Goal: Complete application form: Complete application form

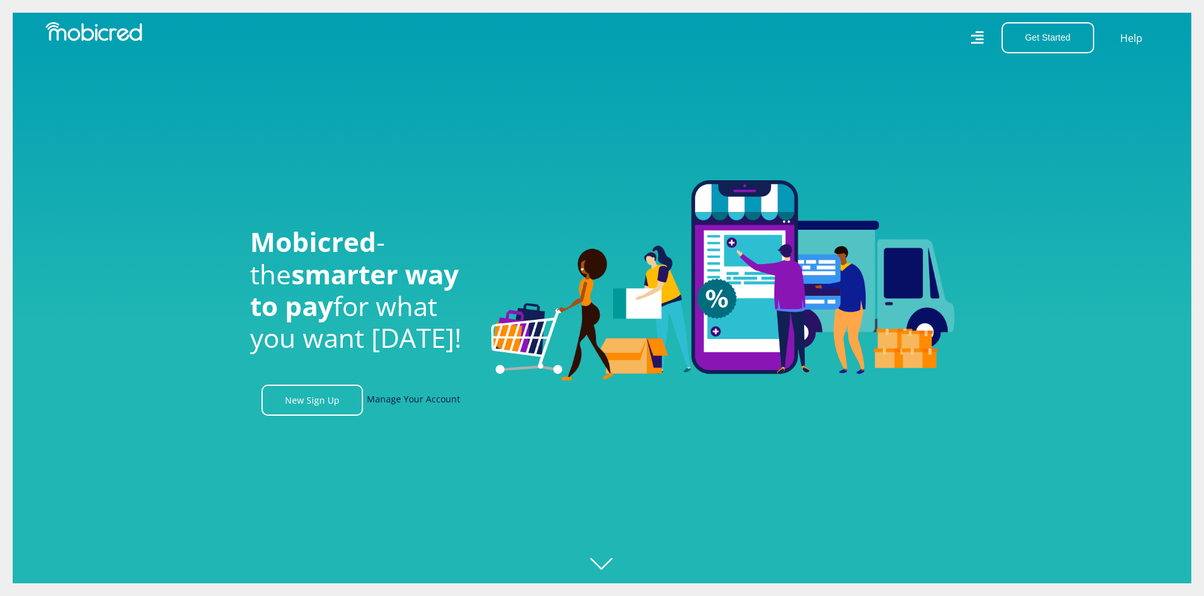
click at [399, 403] on link "Manage Your Account" at bounding box center [413, 400] width 93 height 31
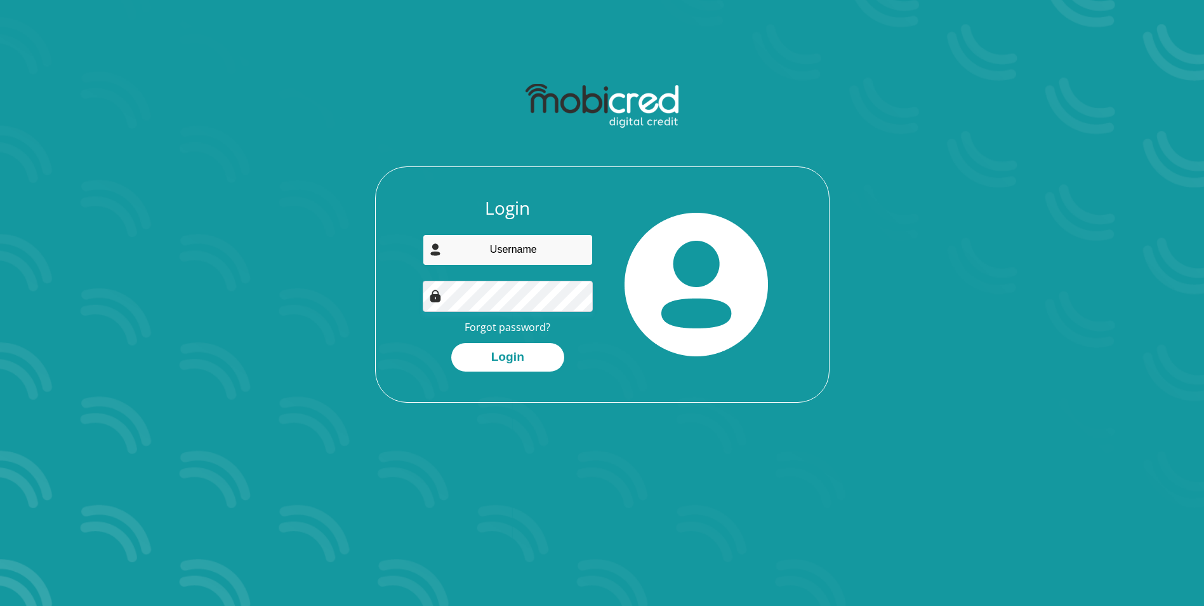
click at [513, 252] on input "email" at bounding box center [508, 249] width 170 height 31
type input "lindioneill@live.com"
click at [451, 343] on button "Login" at bounding box center [507, 357] width 113 height 29
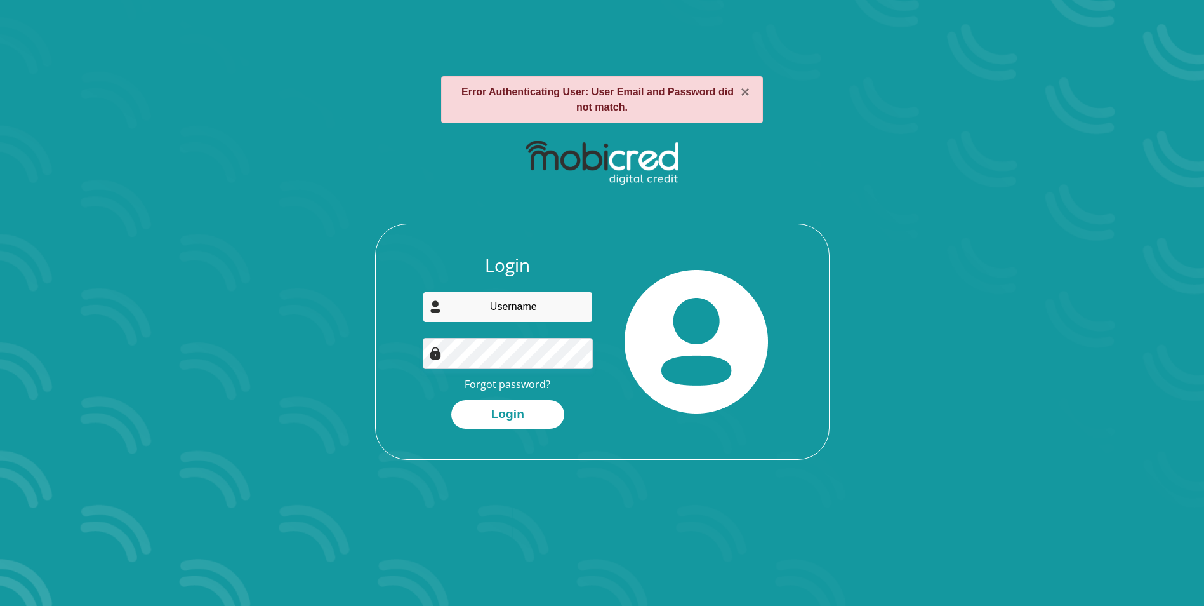
click at [541, 298] on input "email" at bounding box center [508, 306] width 170 height 31
click at [536, 307] on input "email" at bounding box center [508, 306] width 170 height 31
drag, startPoint x: 545, startPoint y: 306, endPoint x: 484, endPoint y: 310, distance: 61.1
click at [484, 310] on input "email" at bounding box center [508, 306] width 170 height 31
click at [505, 301] on input "email" at bounding box center [508, 306] width 170 height 31
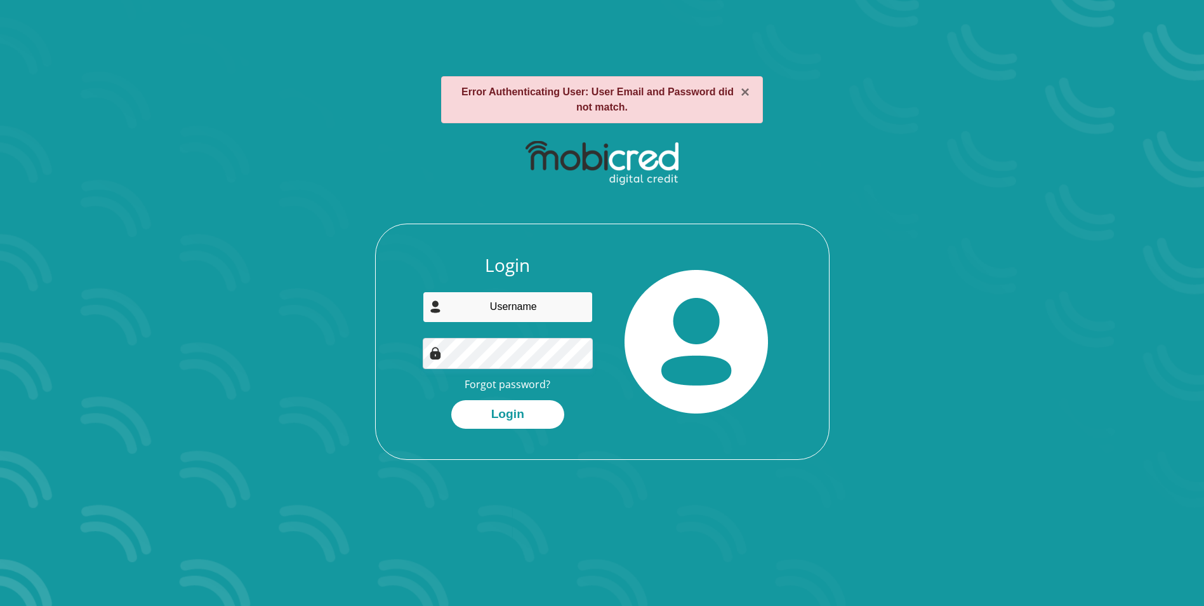
click at [451, 400] on button "Login" at bounding box center [507, 414] width 113 height 29
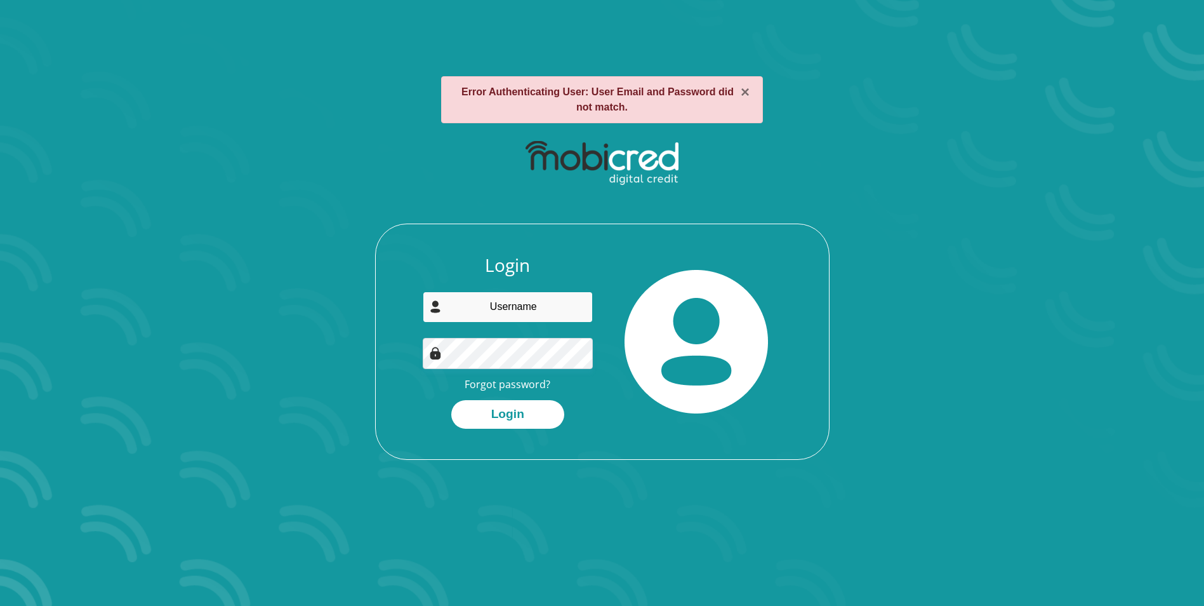
click at [451, 400] on button "Login" at bounding box center [507, 414] width 113 height 29
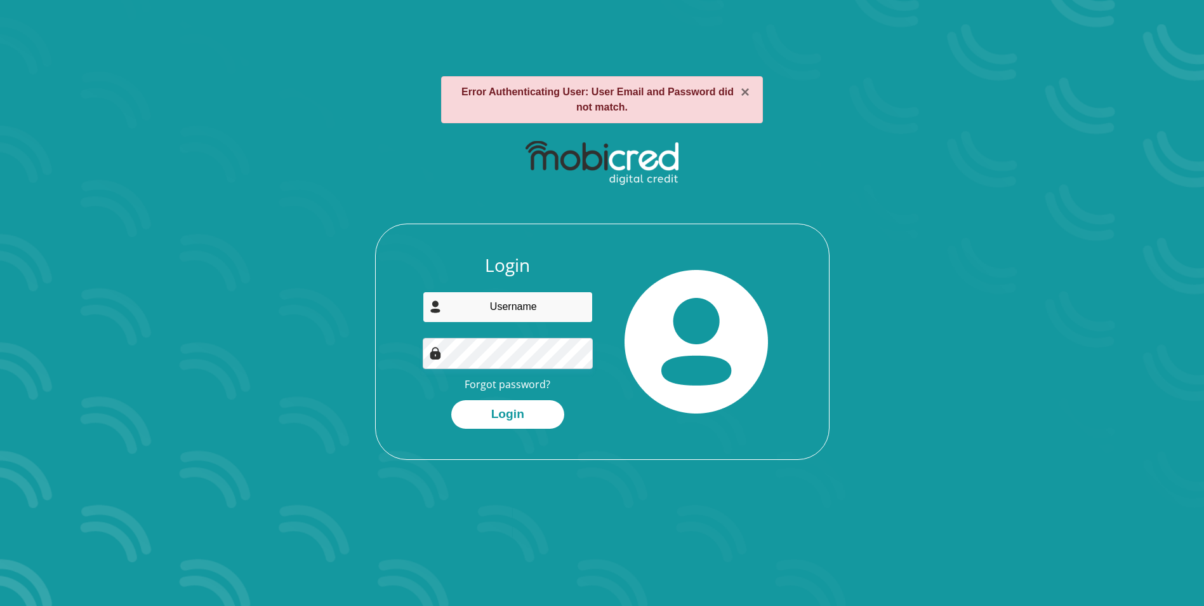
click at [451, 400] on button "Login" at bounding box center [507, 414] width 113 height 29
type input "lindioneill@live.com"
click at [451, 400] on button "Login" at bounding box center [507, 414] width 113 height 29
click at [745, 95] on button "×" at bounding box center [745, 91] width 9 height 15
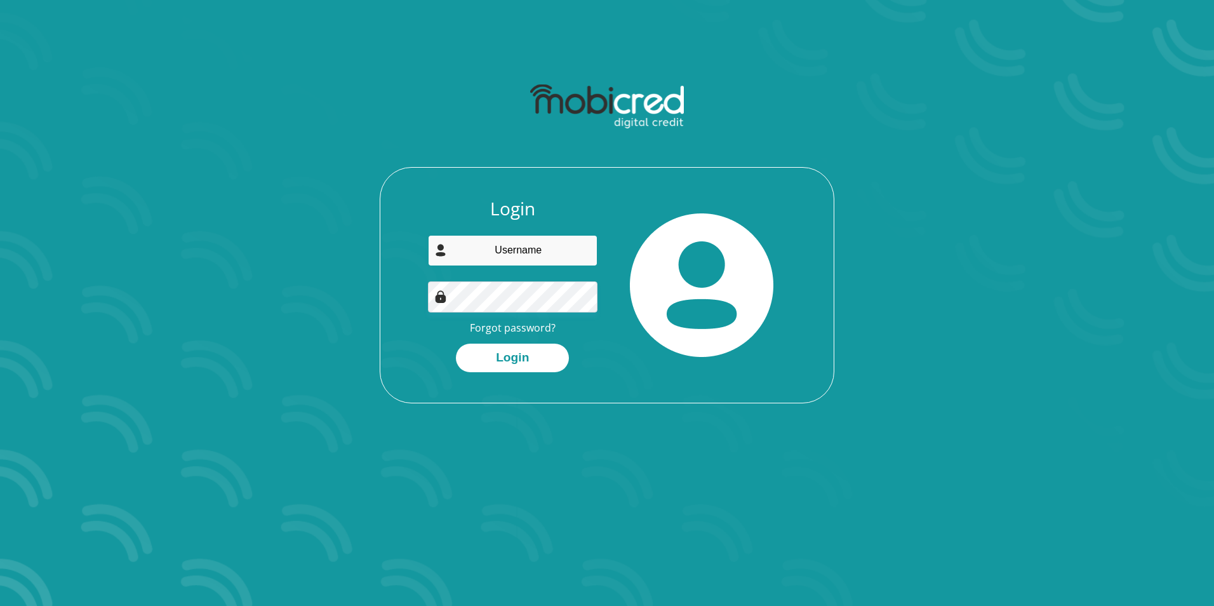
click at [512, 249] on input "email" at bounding box center [513, 250] width 170 height 31
type input "lindioneill@live.com"
click at [542, 356] on button "Login" at bounding box center [512, 357] width 113 height 29
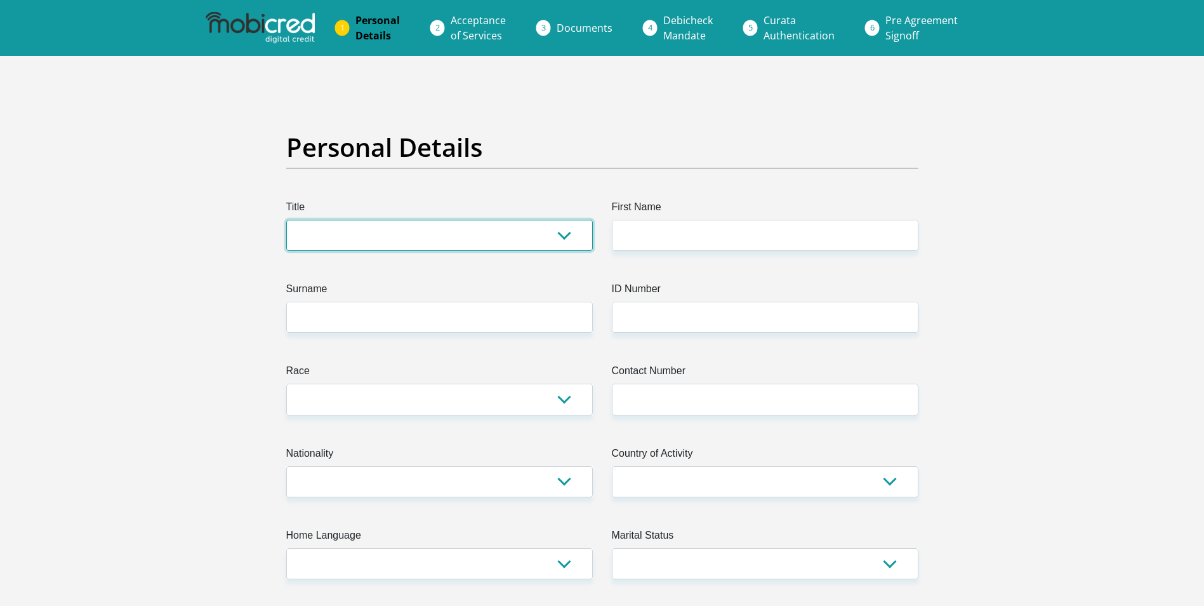
click at [378, 239] on select "Mr Ms Mrs Dr Other" at bounding box center [439, 235] width 307 height 31
select select "Mrs"
click at [286, 220] on select "Mr Ms Mrs Dr Other" at bounding box center [439, 235] width 307 height 31
click at [661, 218] on label "First Name" at bounding box center [765, 209] width 307 height 20
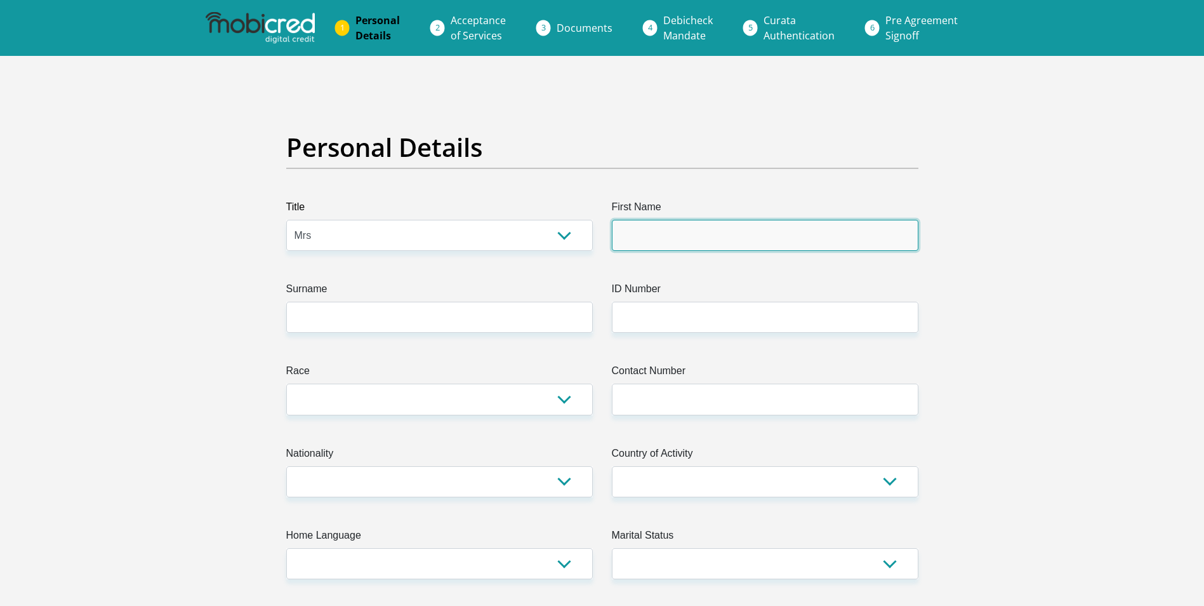
click at [661, 220] on input "First Name" at bounding box center [765, 235] width 307 height 31
type input "Lindi"
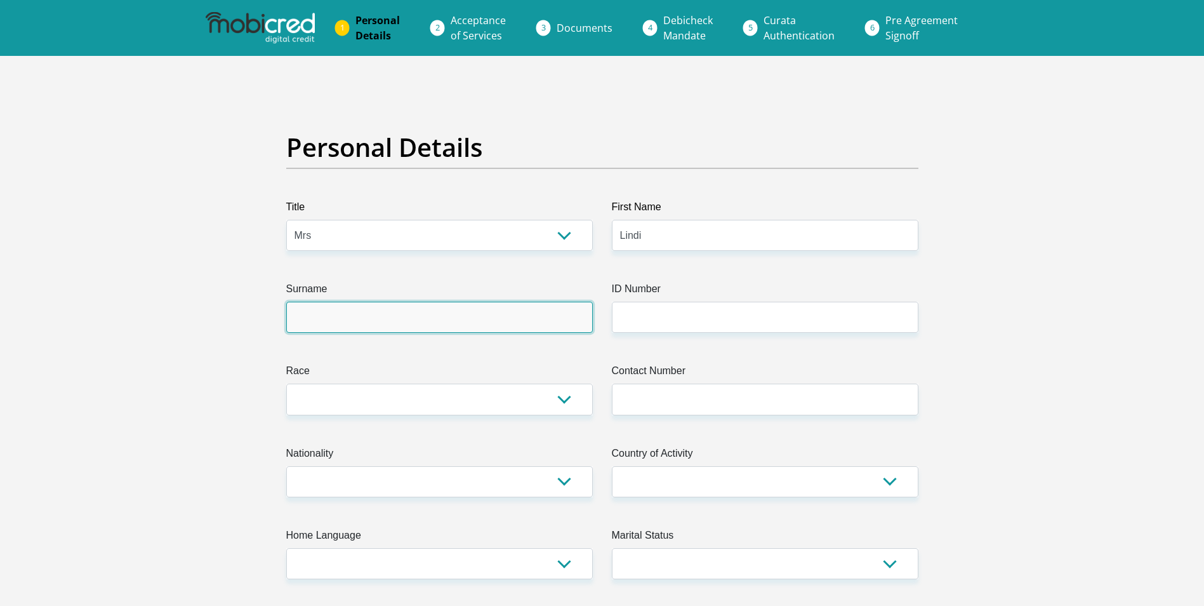
click at [463, 314] on input "Surname" at bounding box center [439, 317] width 307 height 31
type input "Easton"
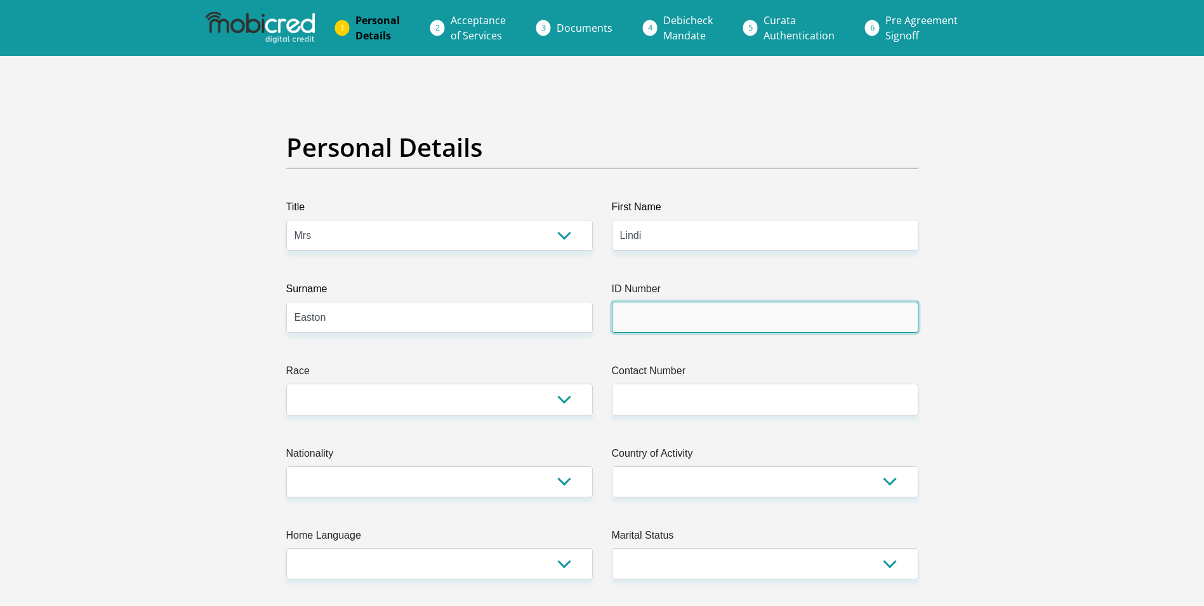
click at [649, 310] on input "ID Number" at bounding box center [765, 317] width 307 height 31
type input "7310110148083"
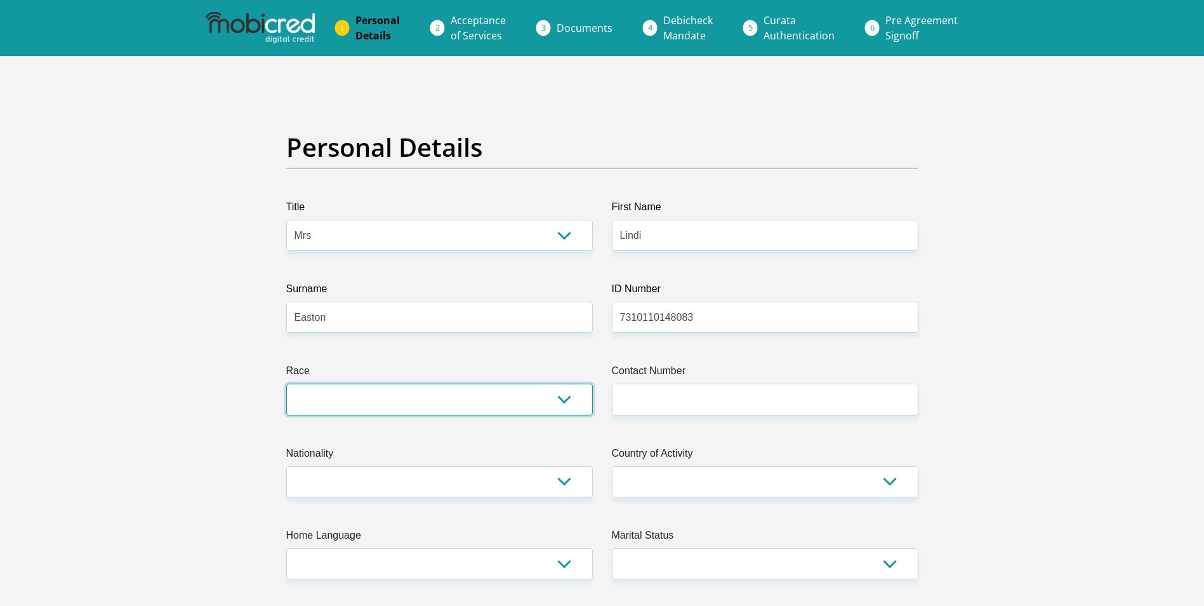
click at [359, 408] on select "Black Coloured Indian White Other" at bounding box center [439, 398] width 307 height 31
select select "4"
click at [286, 383] on select "Black Coloured Indian White Other" at bounding box center [439, 398] width 307 height 31
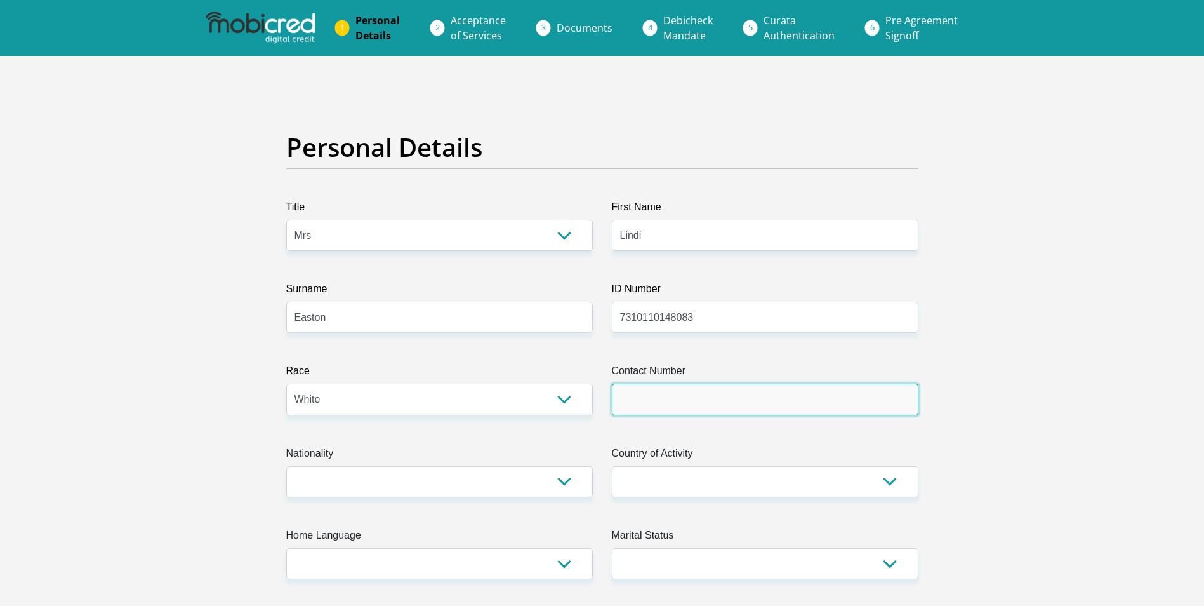
click at [658, 397] on input "Contact Number" at bounding box center [765, 398] width 307 height 31
type input "0843937265"
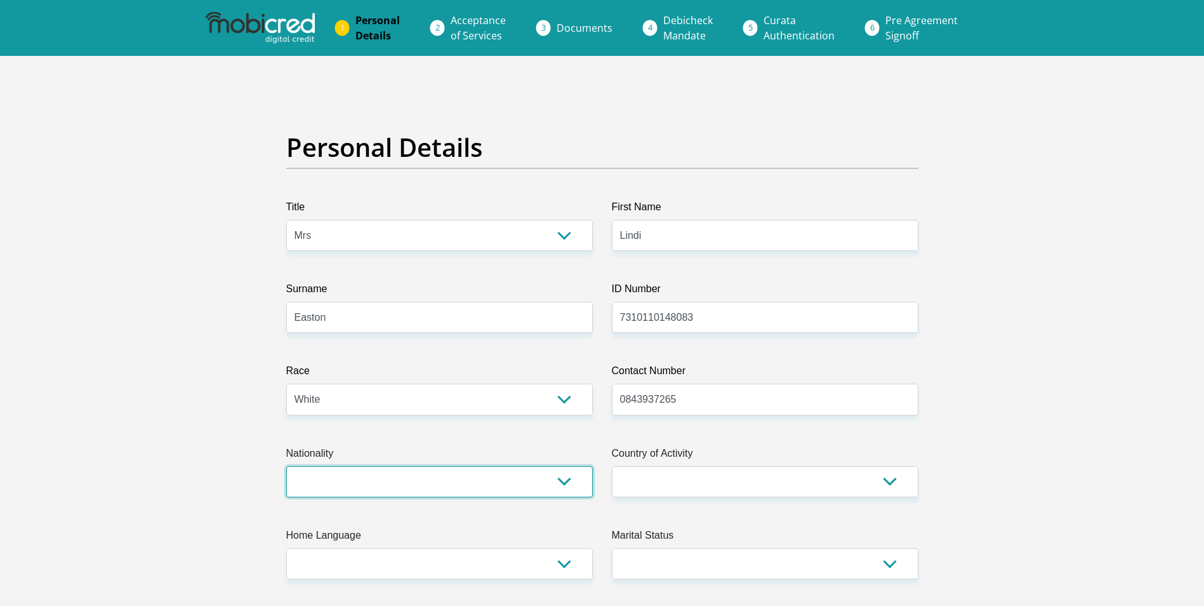
click at [437, 475] on select "South Africa Afghanistan Aland Islands Albania Algeria America Samoa American V…" at bounding box center [439, 481] width 307 height 31
select select "ZAF"
click at [286, 466] on select "South Africa Afghanistan Aland Islands Albania Algeria America Samoa American V…" at bounding box center [439, 481] width 307 height 31
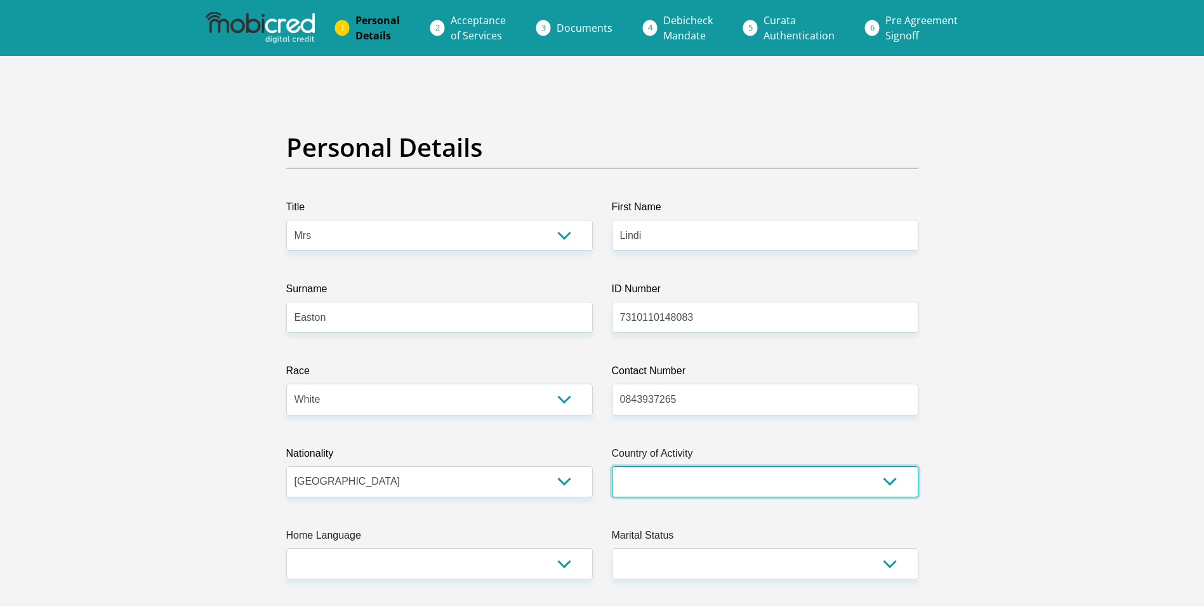
click at [665, 488] on select "South Africa Afghanistan Aland Islands Albania Algeria America Samoa American V…" at bounding box center [765, 481] width 307 height 31
select select "ZAF"
click at [612, 466] on select "South Africa Afghanistan Aland Islands Albania Algeria America Samoa American V…" at bounding box center [765, 481] width 307 height 31
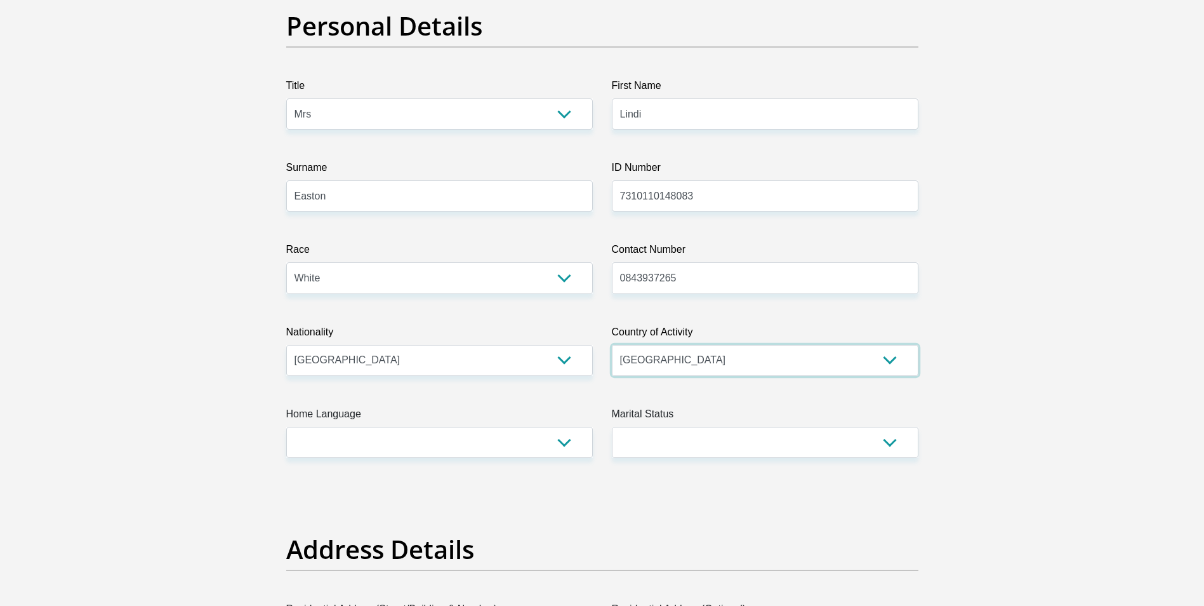
scroll to position [127, 0]
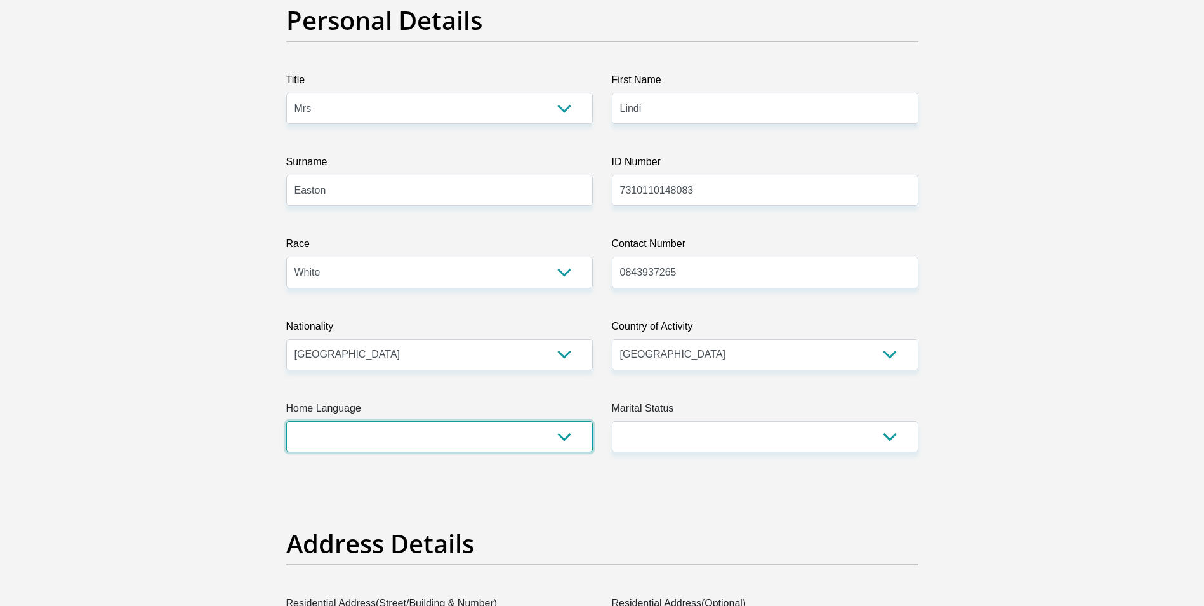
click at [379, 438] on select "Afrikaans English Sepedi South Ndebele Southern Sotho Swati Tsonga Tswana Venda…" at bounding box center [439, 436] width 307 height 31
select select "eng"
click at [286, 421] on select "Afrikaans English Sepedi South Ndebele Southern Sotho Swati Tsonga Tswana Venda…" at bounding box center [439, 436] width 307 height 31
click at [671, 441] on select "Married ANC Single Divorced Widowed Married COP or Customary Law" at bounding box center [765, 436] width 307 height 31
select select "1"
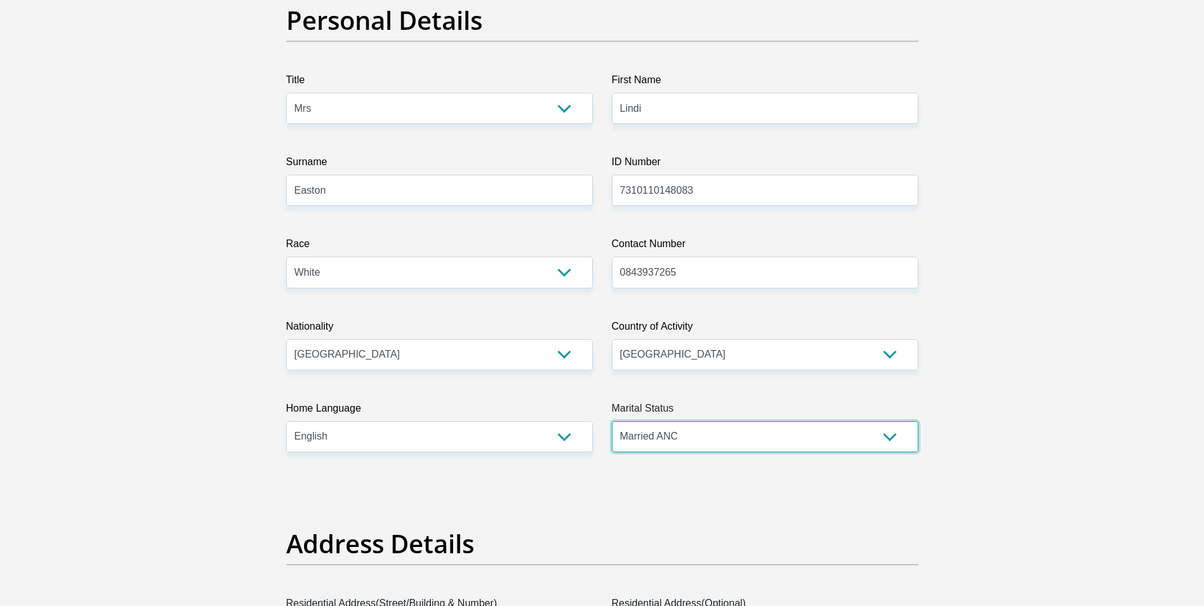
click at [612, 421] on select "Married ANC Single Divorced Widowed Married COP or Customary Law" at bounding box center [765, 436] width 307 height 31
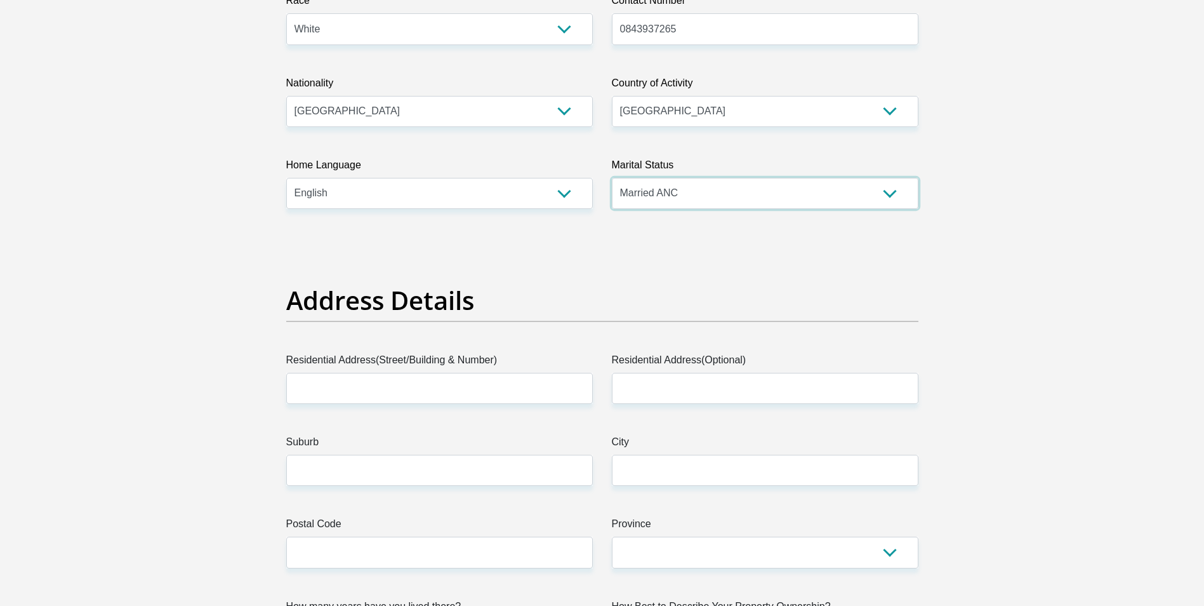
scroll to position [381, 0]
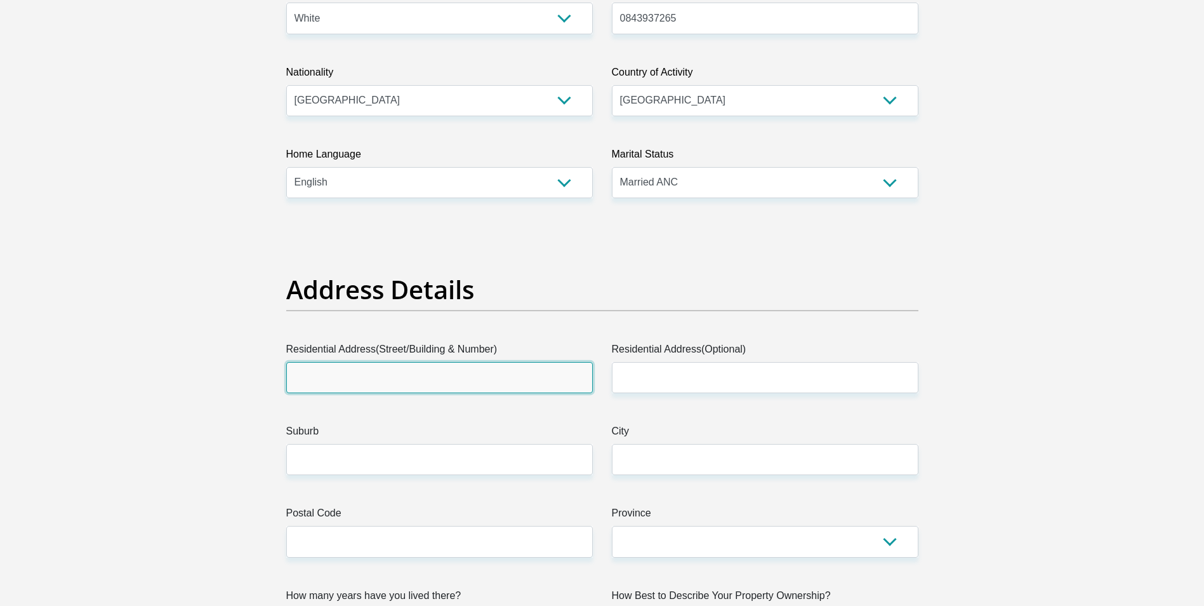
click at [337, 382] on input "Residential Address(Street/Building & Number)" at bounding box center [439, 377] width 307 height 31
click at [331, 377] on input "Residential Address(Street/Building & Number)" at bounding box center [439, 377] width 307 height 31
type input "13 Queens Close"
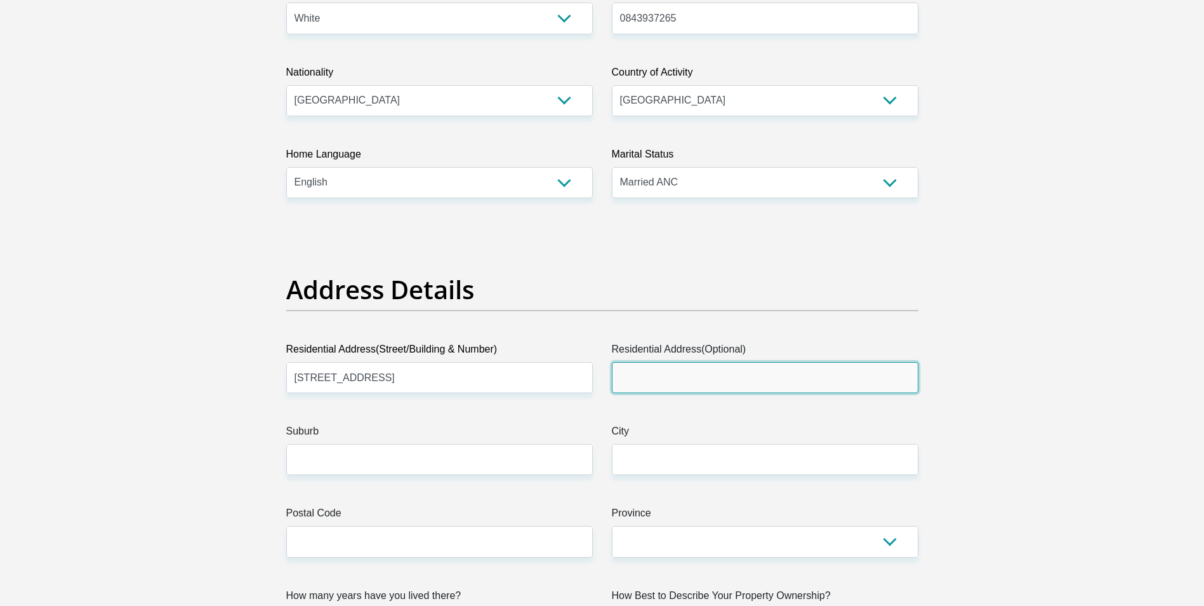
click at [700, 381] on input "Residential Address(Optional)" at bounding box center [765, 377] width 307 height 31
type input "5 Silversands Complex"
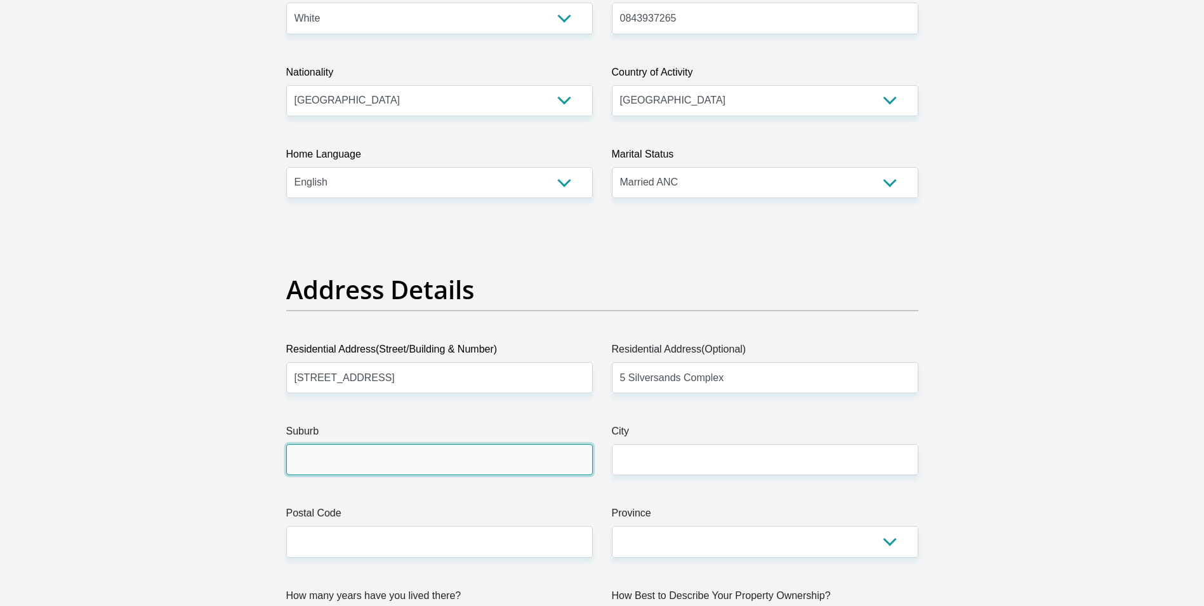
click at [366, 462] on input "Suburb" at bounding box center [439, 459] width 307 height 31
type input "Parklands"
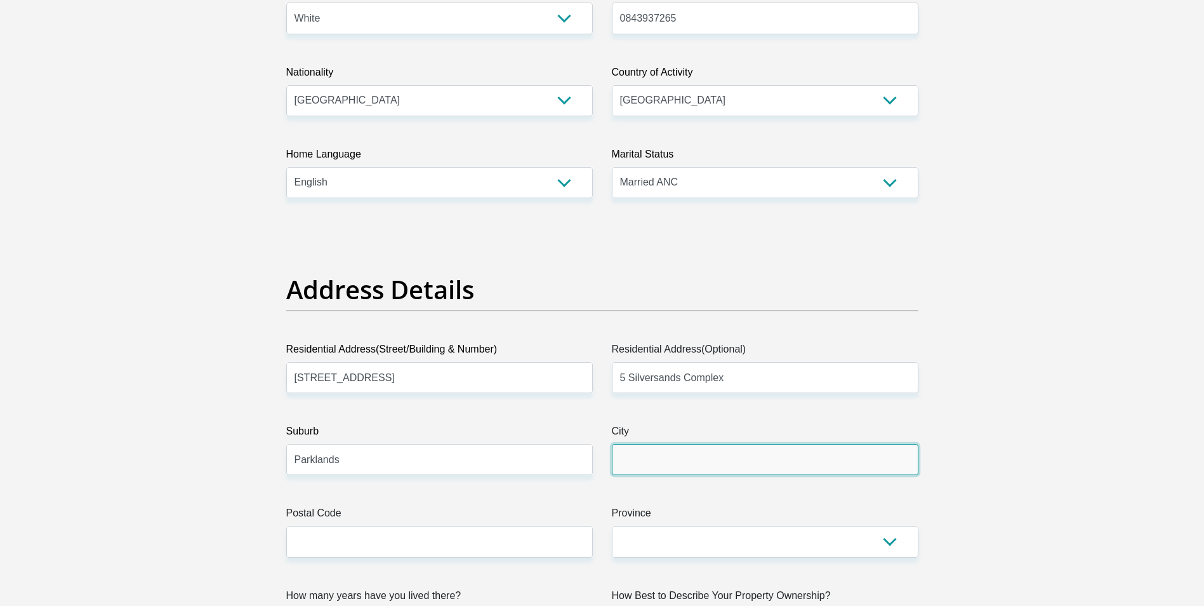
click at [688, 463] on input "City" at bounding box center [765, 459] width 307 height 31
type input "Cape Town"
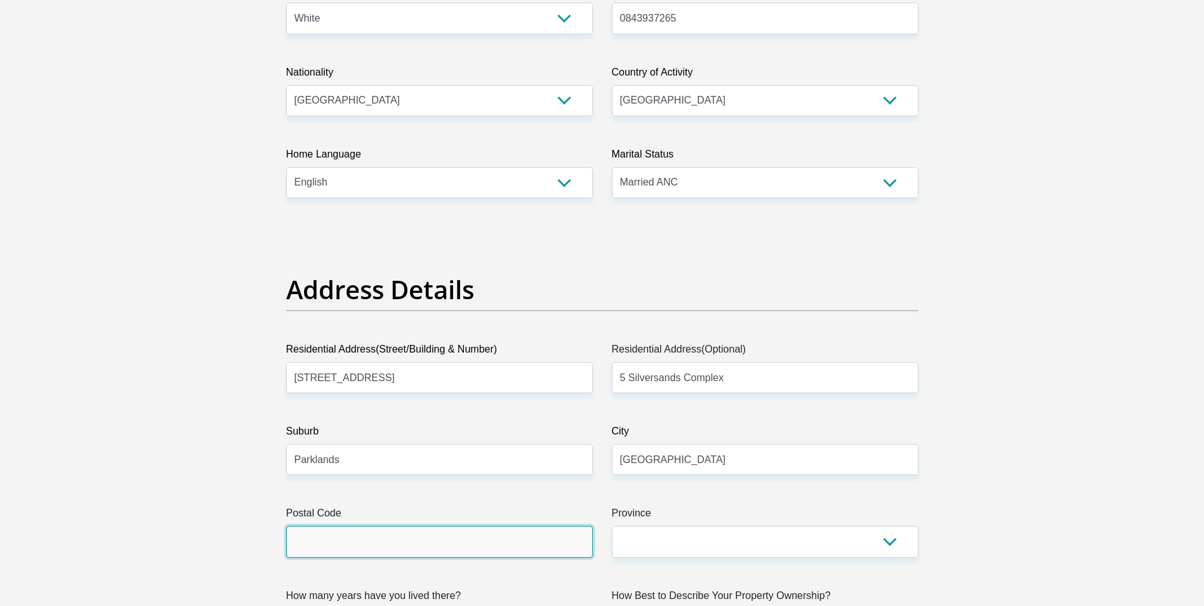
click at [374, 540] on input "Postal Code" at bounding box center [439, 541] width 307 height 31
type input "7441"
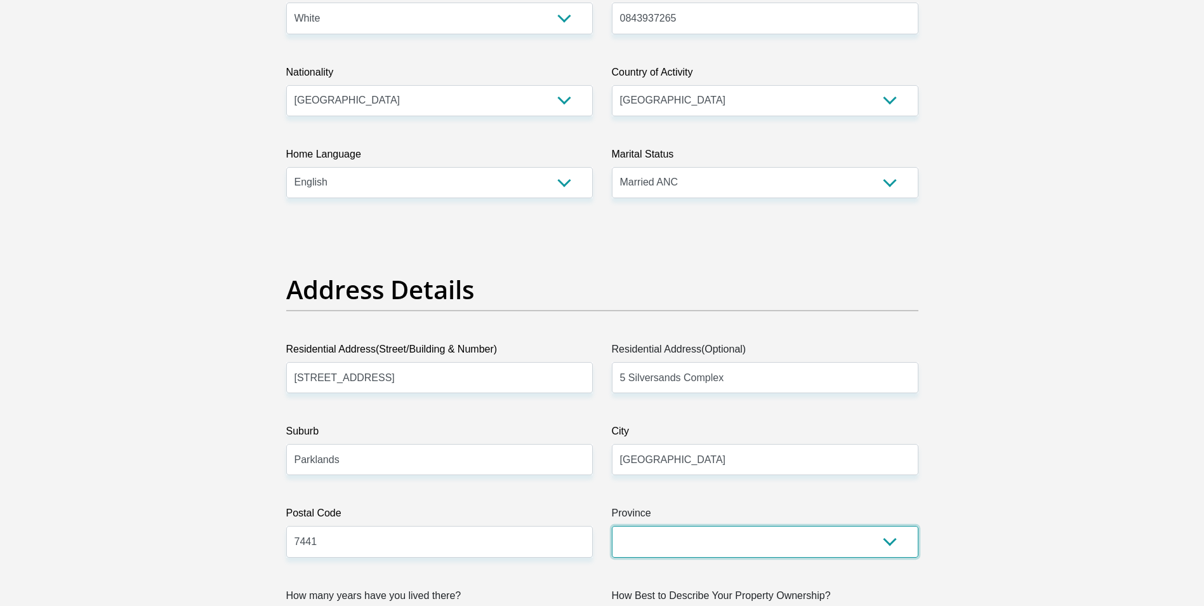
select select "Western Cape"
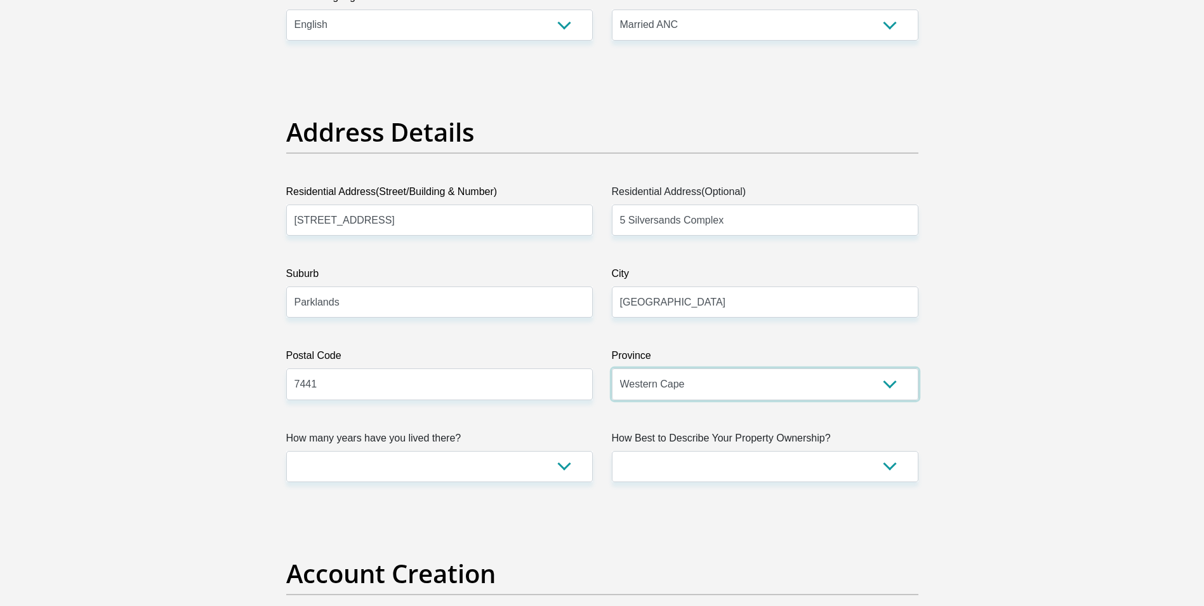
scroll to position [571, 0]
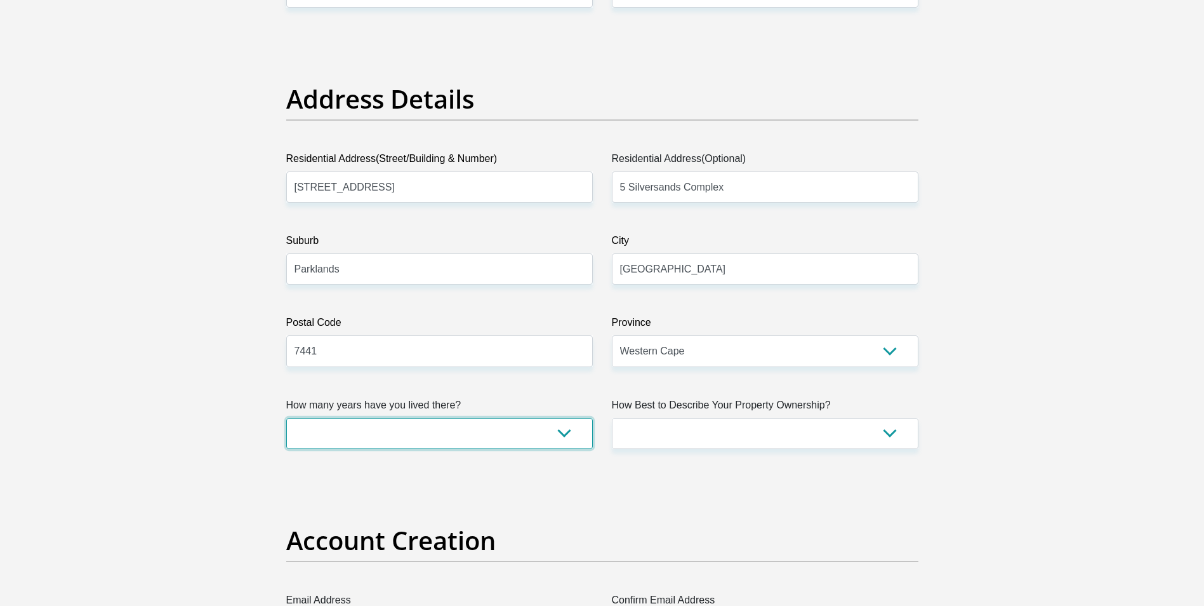
click at [354, 429] on select "less than 1 year 1-3 years 3-5 years 5+ years" at bounding box center [439, 433] width 307 height 31
select select "2"
click at [286, 418] on select "less than 1 year 1-3 years 3-5 years 5+ years" at bounding box center [439, 433] width 307 height 31
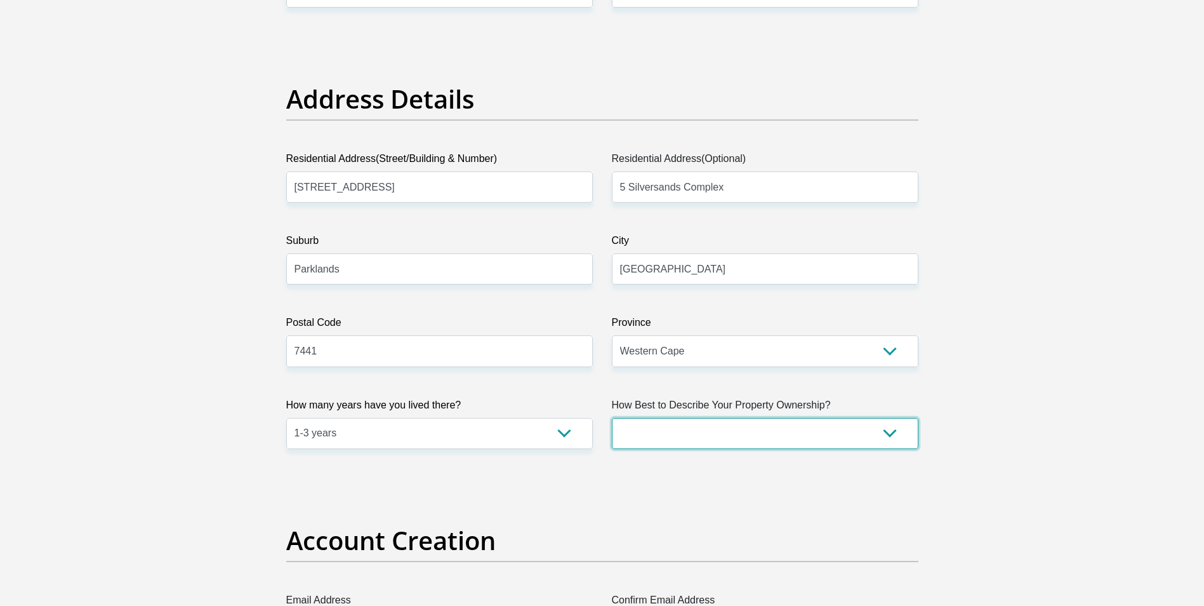
click at [690, 432] on select "Owned Rented Family Owned Company Dwelling" at bounding box center [765, 433] width 307 height 31
select select "Rented"
click at [612, 418] on select "Owned Rented Family Owned Company Dwelling" at bounding box center [765, 433] width 307 height 31
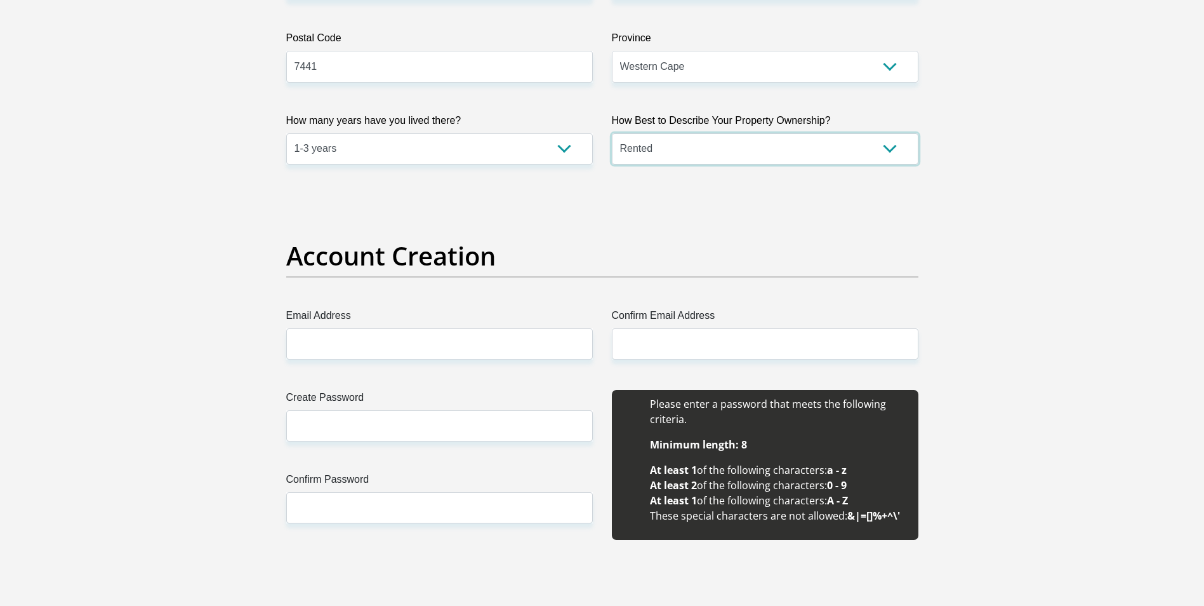
scroll to position [889, 0]
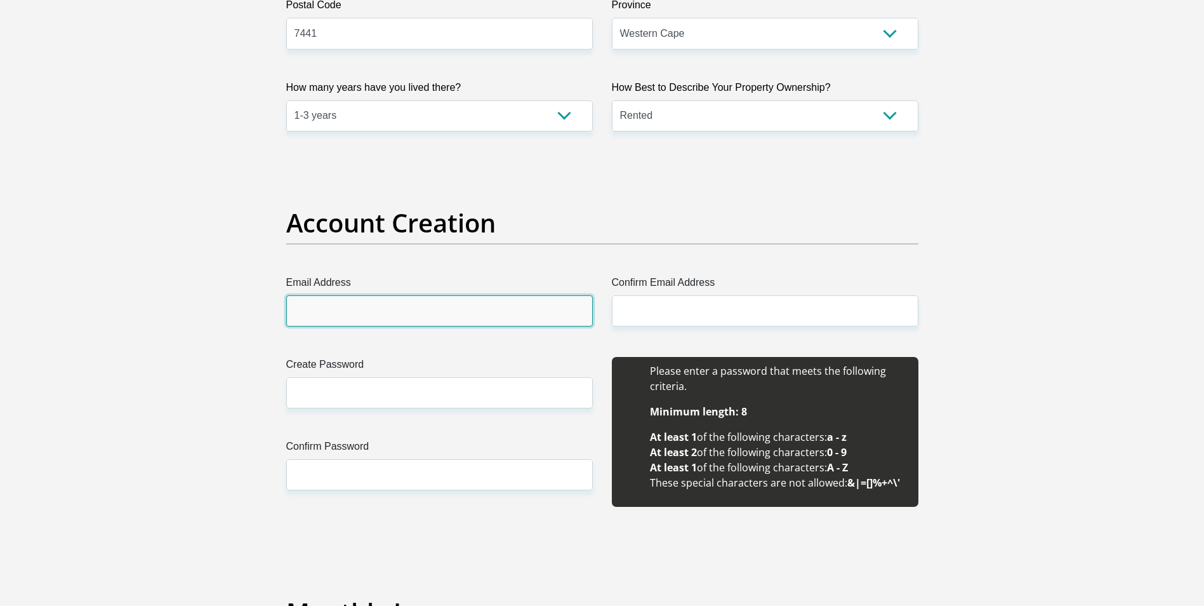
click at [324, 309] on input "Email Address" at bounding box center [439, 310] width 307 height 31
click at [319, 309] on input "Email Address" at bounding box center [439, 310] width 307 height 31
type input "lindioneill@live.com"
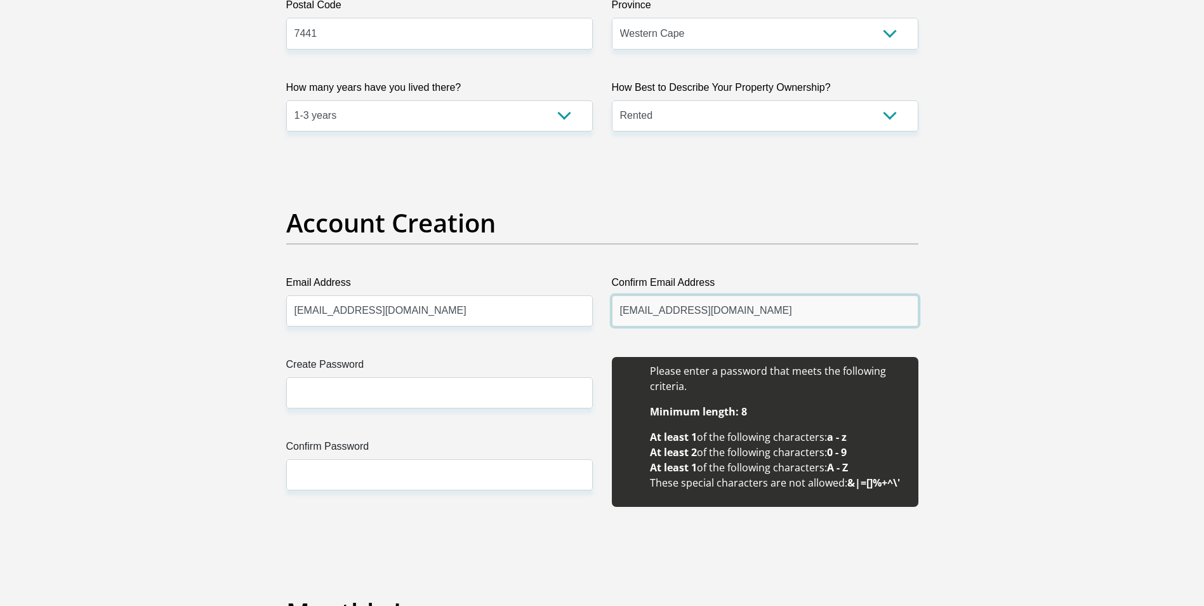
type input "lindioneill@live.com"
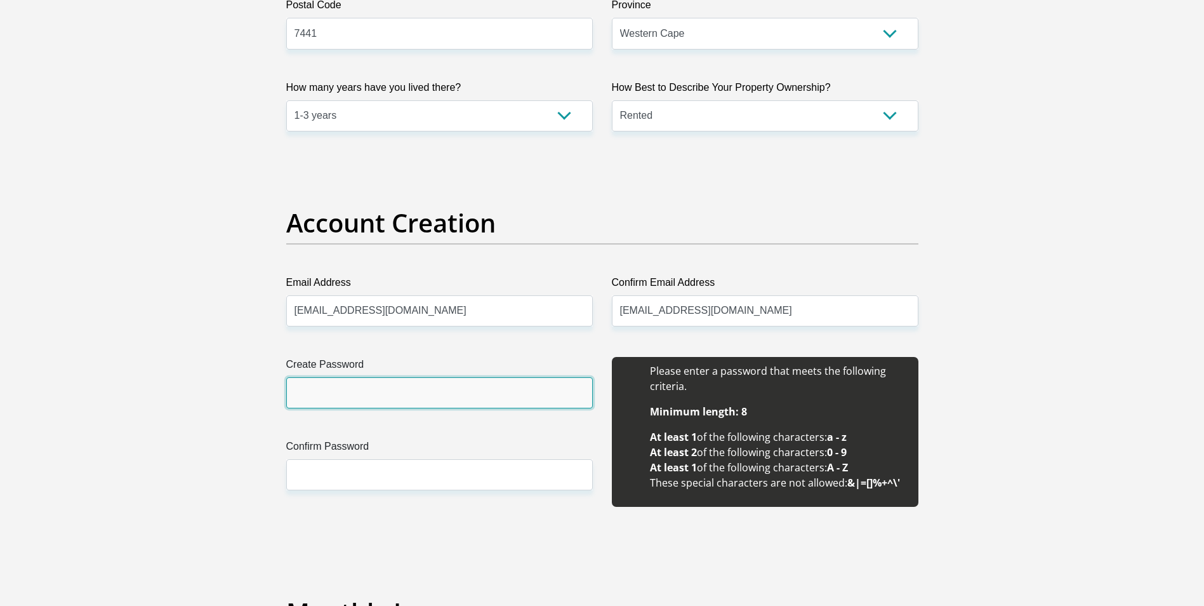
click at [340, 382] on input "Create Password" at bounding box center [439, 392] width 307 height 31
type input "Lilu@acnh02"
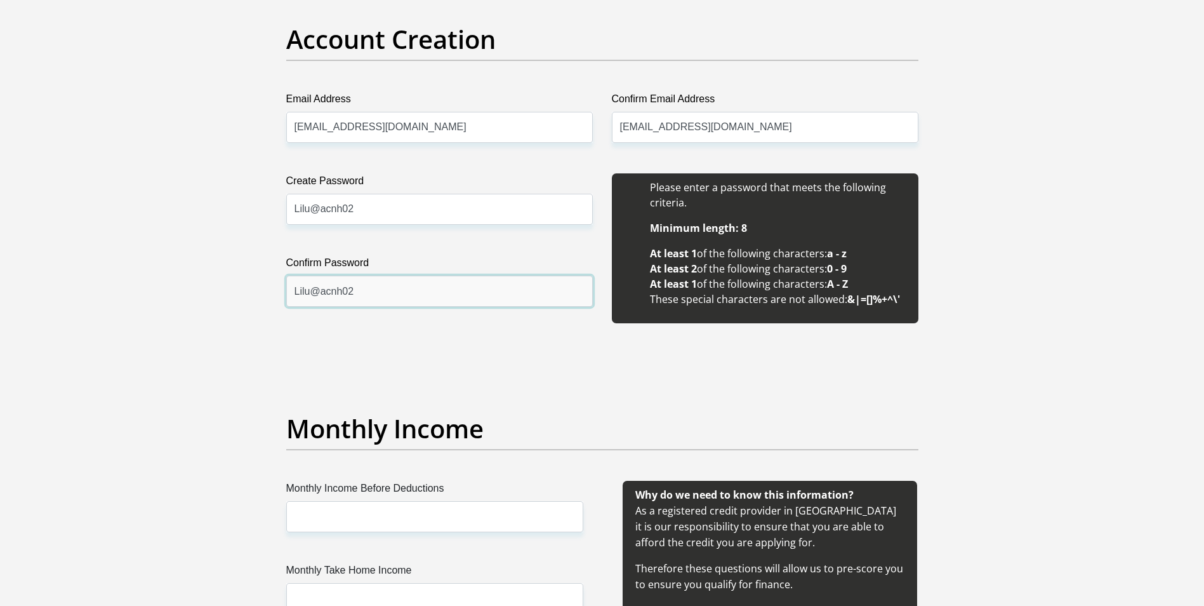
scroll to position [1206, 0]
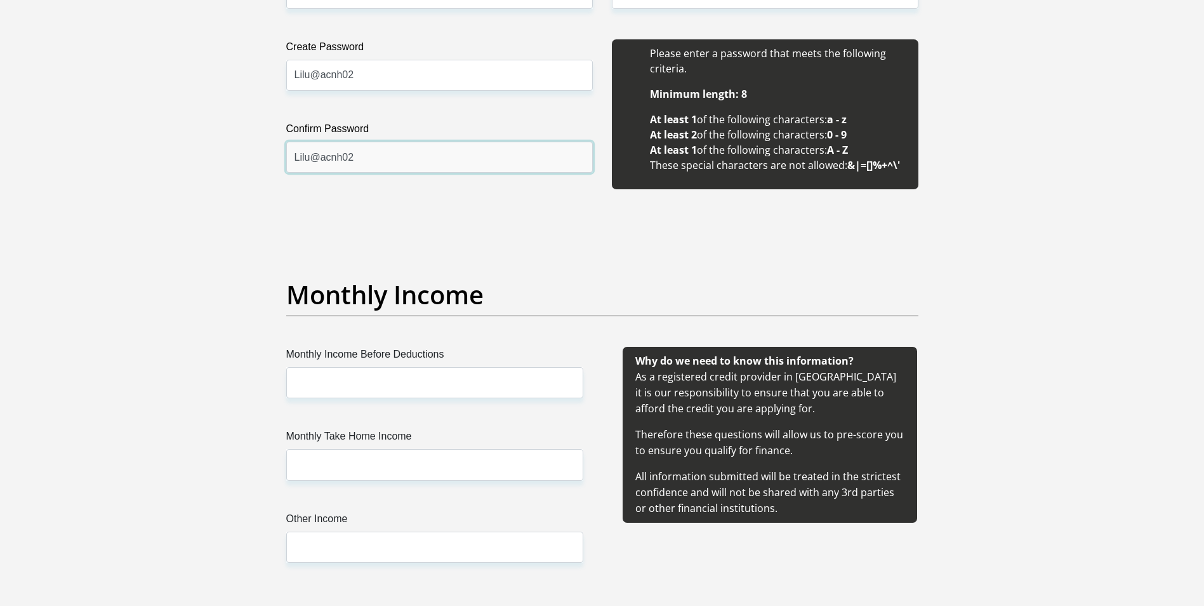
type input "Lilu@acnh02"
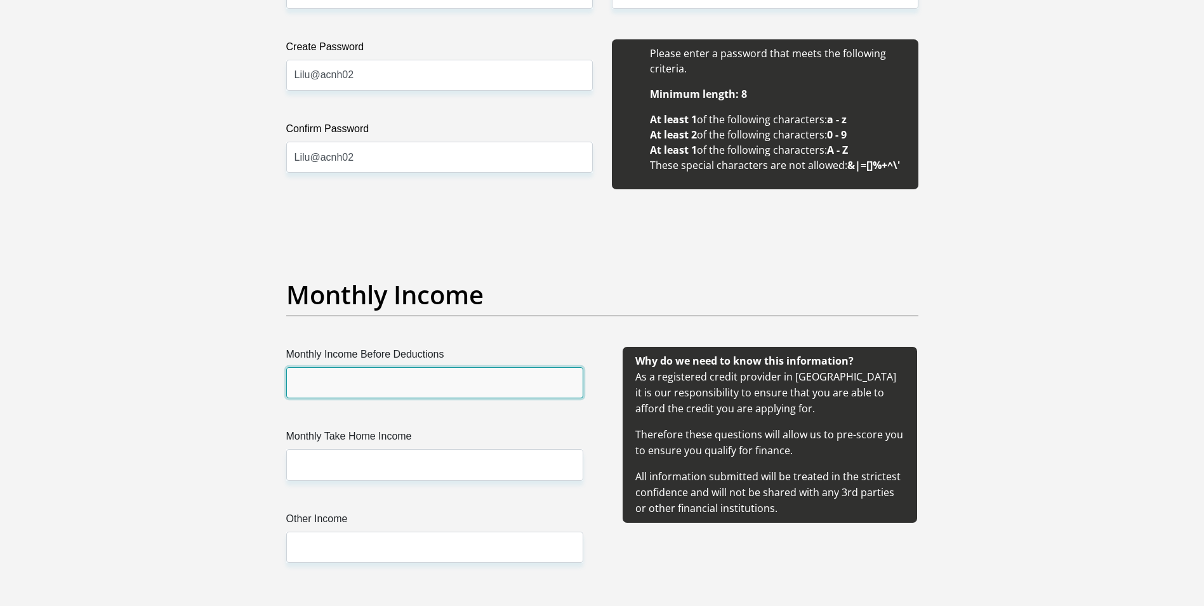
click at [332, 380] on input "Monthly Income Before Deductions" at bounding box center [434, 382] width 297 height 31
type input "32250"
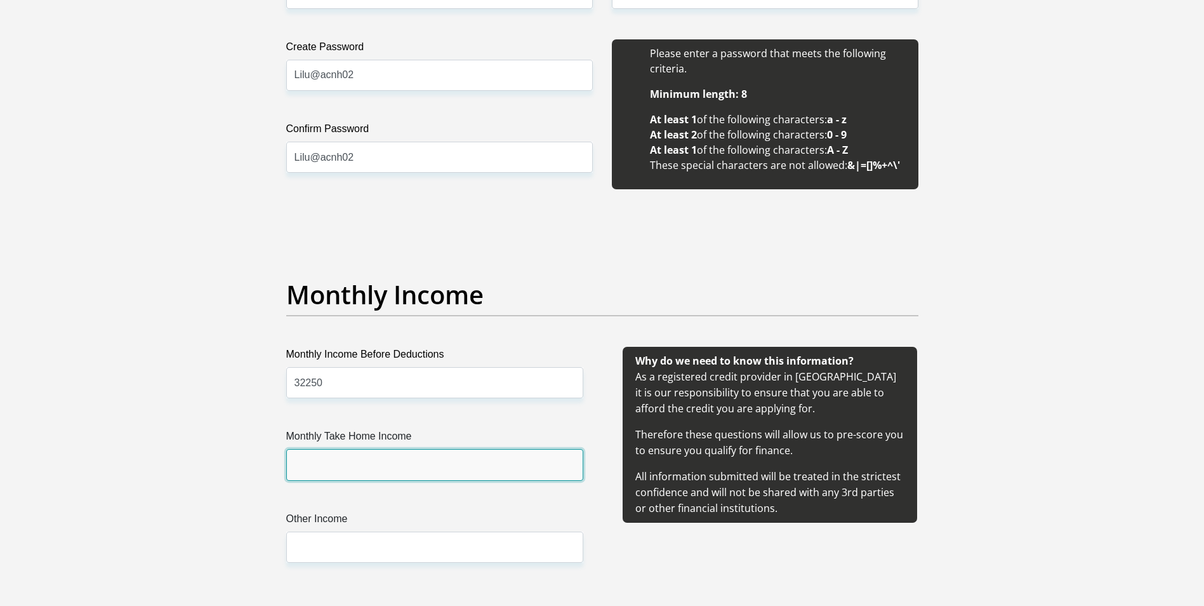
click at [343, 463] on input "Monthly Take Home Income" at bounding box center [434, 464] width 297 height 31
type input "25500"
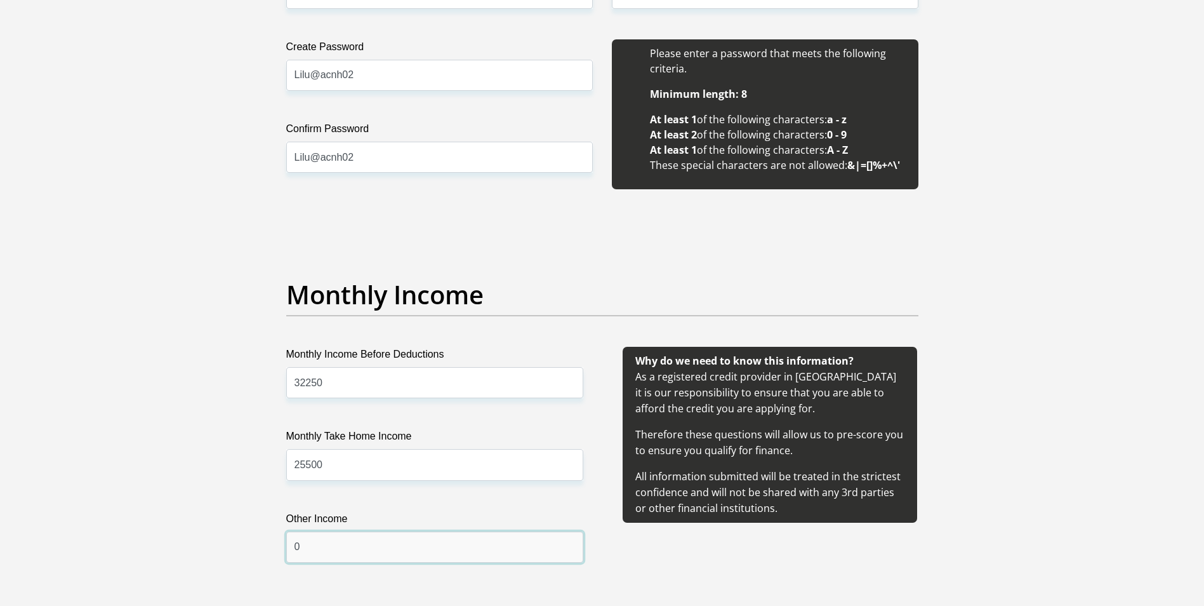
drag, startPoint x: 352, startPoint y: 540, endPoint x: 604, endPoint y: 604, distance: 259.5
click at [356, 540] on input "0" at bounding box center [434, 546] width 297 height 31
type input "0"
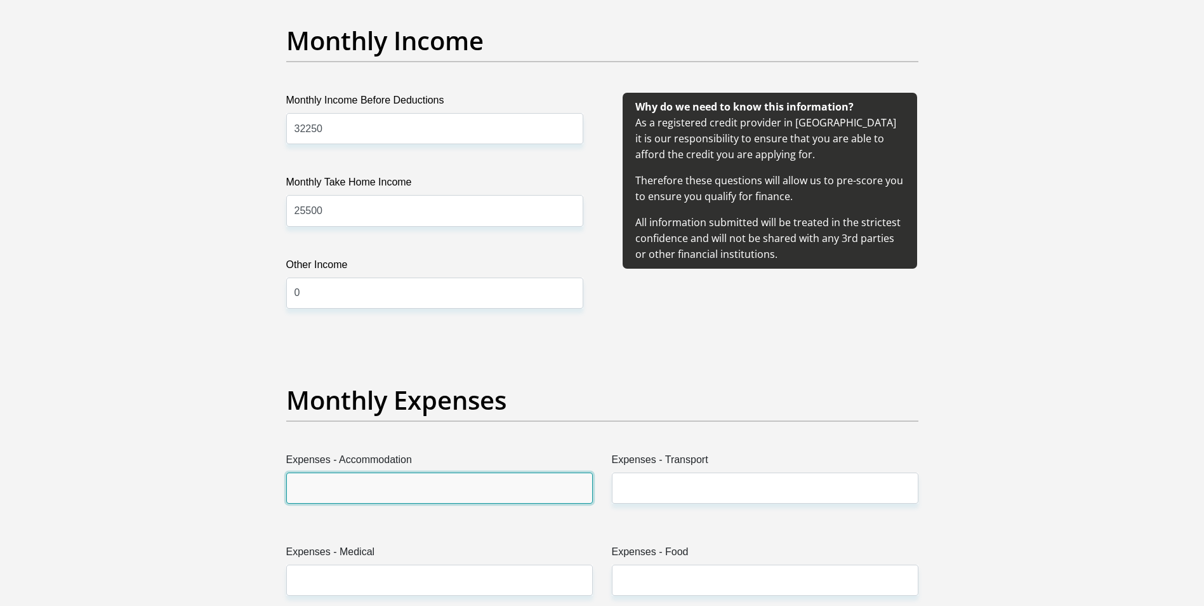
click at [331, 485] on input "Expenses - Accommodation" at bounding box center [439, 487] width 307 height 31
type input "6250"
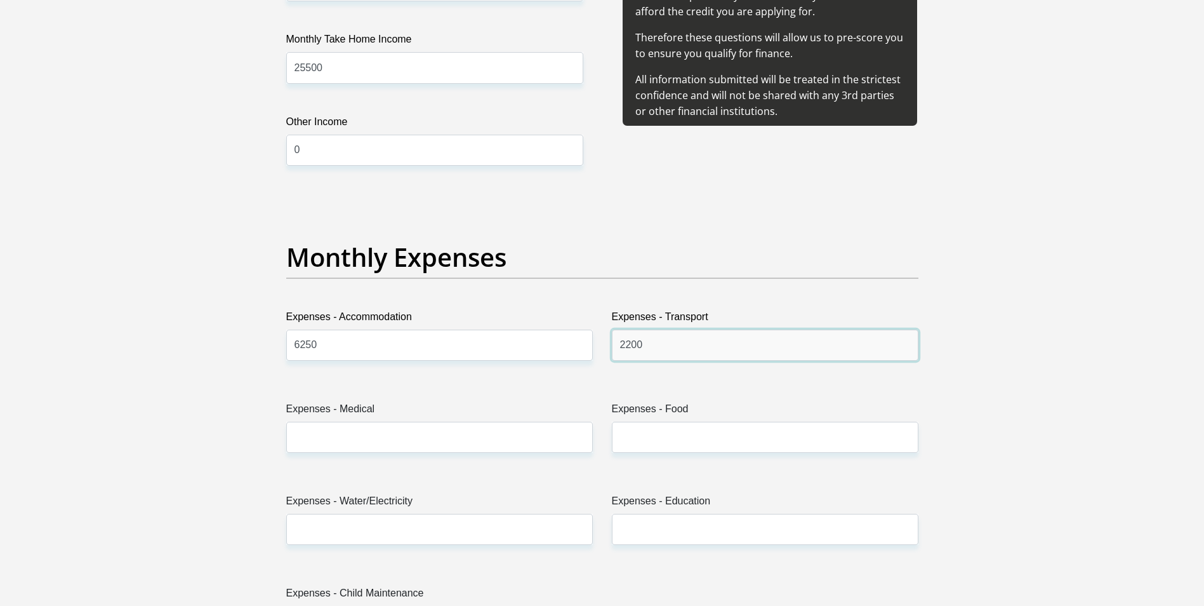
scroll to position [1651, 0]
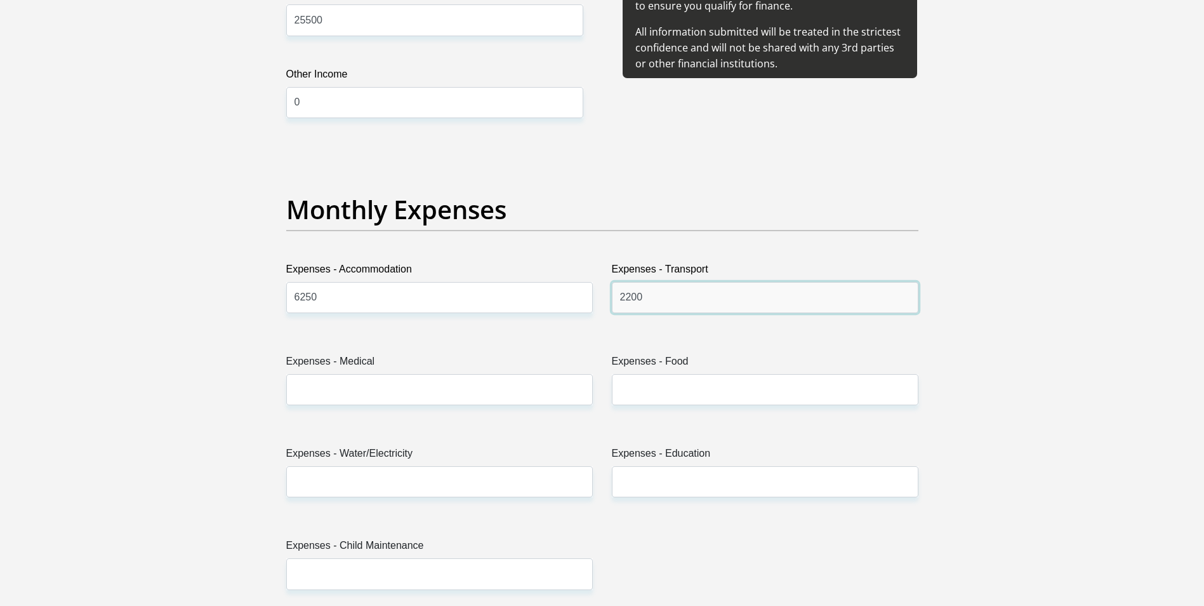
type input "2200"
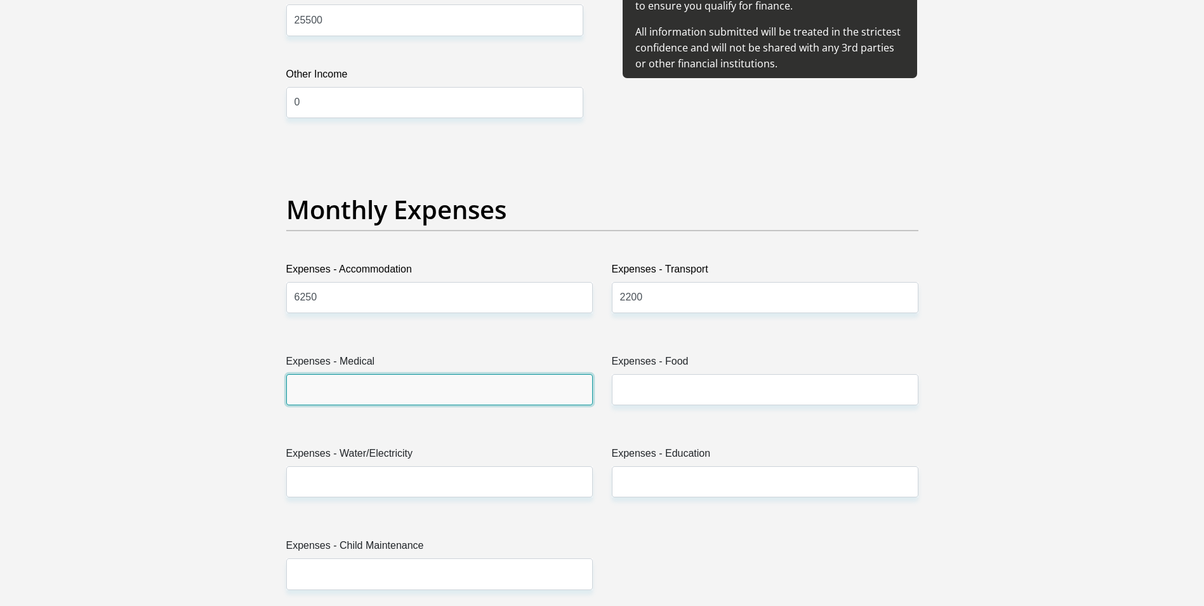
click at [323, 390] on input "Expenses - Medical" at bounding box center [439, 389] width 307 height 31
type input "500"
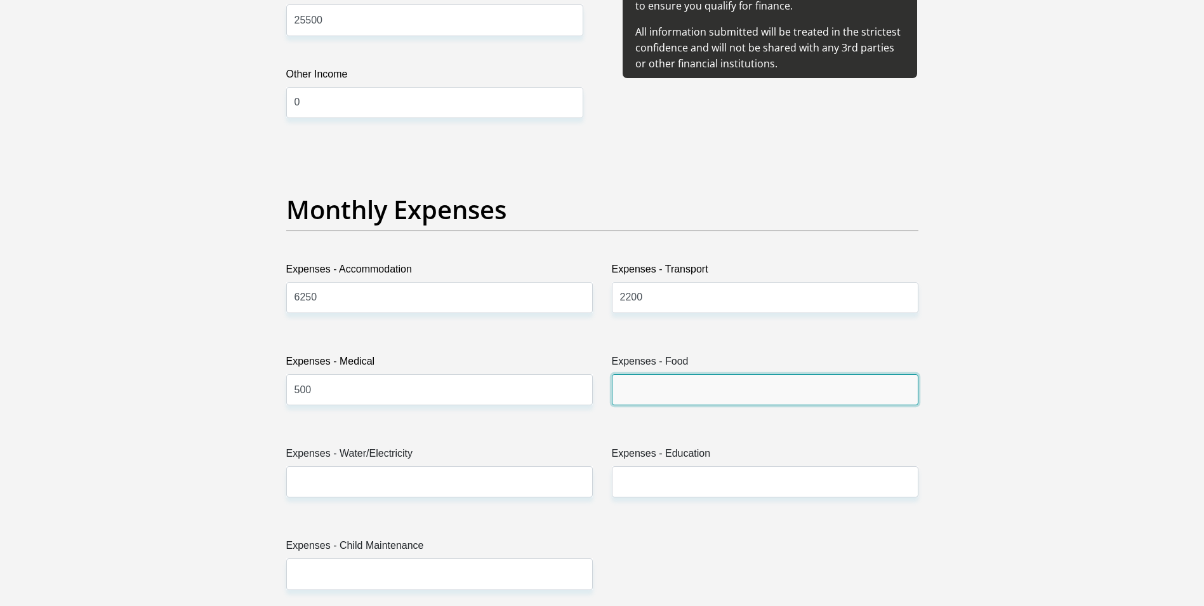
click at [654, 375] on input "Expenses - Food" at bounding box center [765, 389] width 307 height 31
type input "4000"
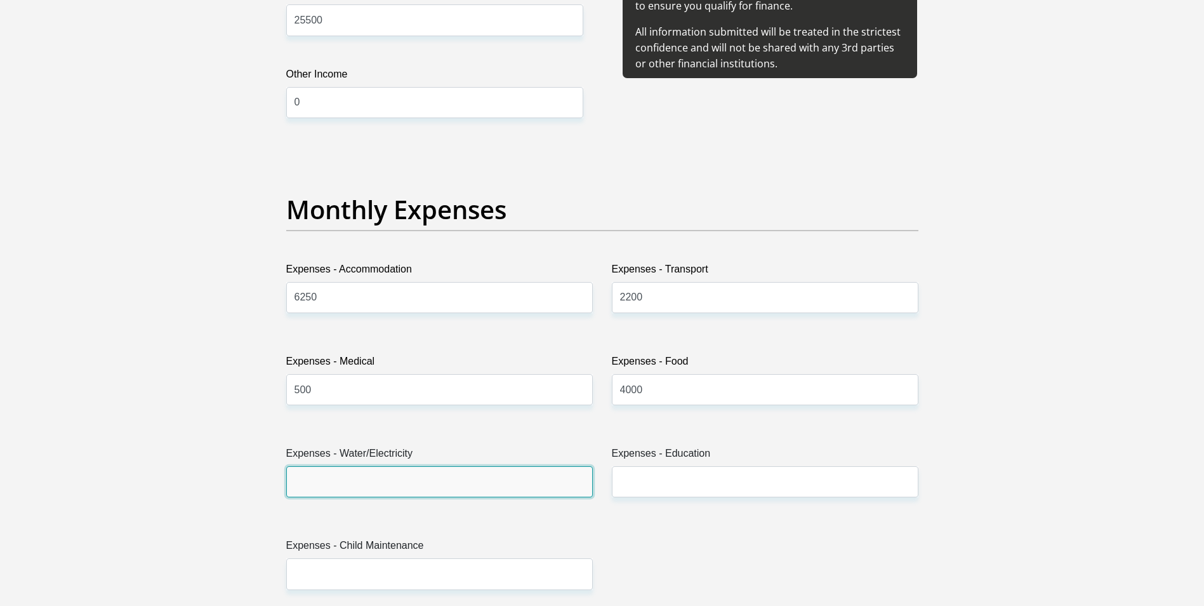
click at [368, 478] on input "Expenses - Water/Electricity" at bounding box center [439, 481] width 307 height 31
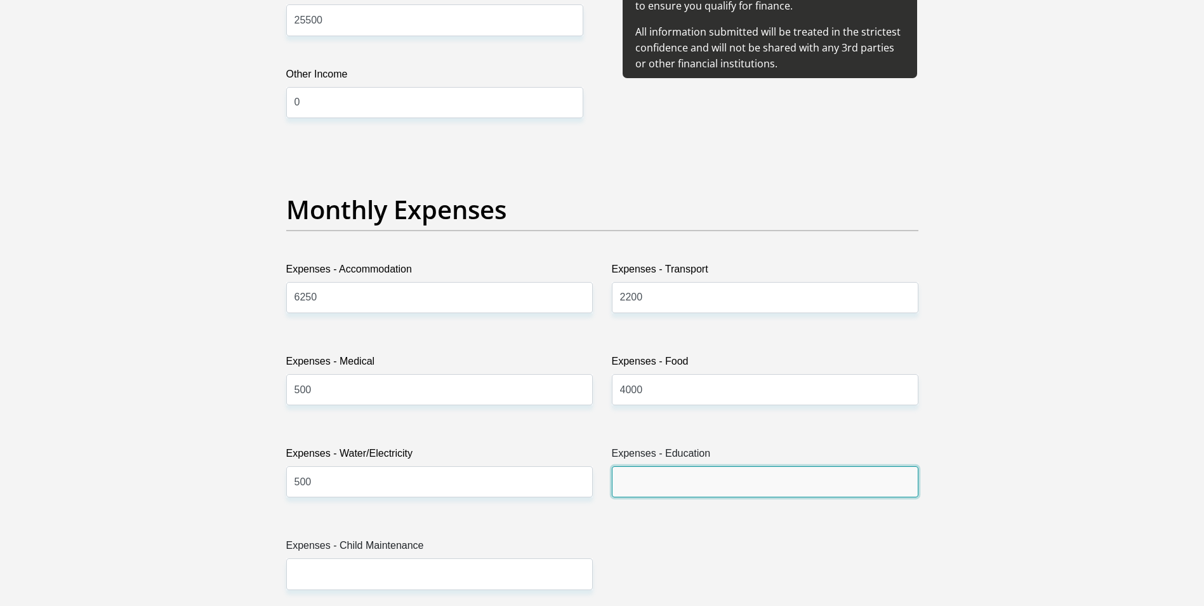
click at [672, 486] on input "Expenses - Education" at bounding box center [765, 481] width 307 height 31
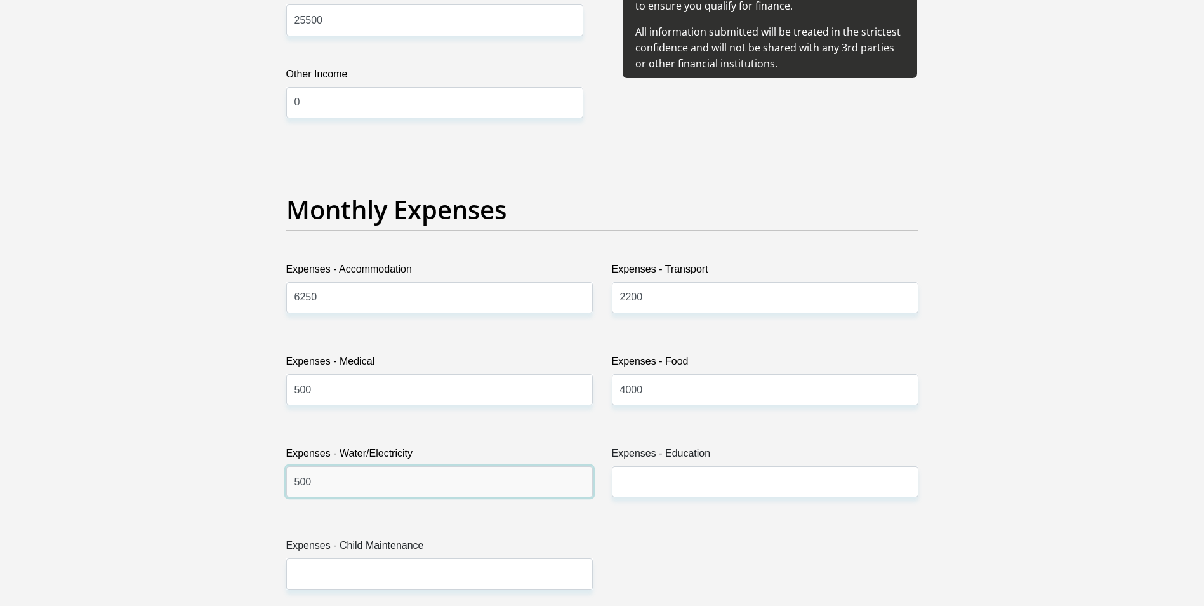
click at [296, 483] on input "500" at bounding box center [439, 481] width 307 height 31
click at [296, 484] on input "500" at bounding box center [439, 481] width 307 height 31
click at [299, 482] on input "500" at bounding box center [439, 481] width 307 height 31
type input "600"
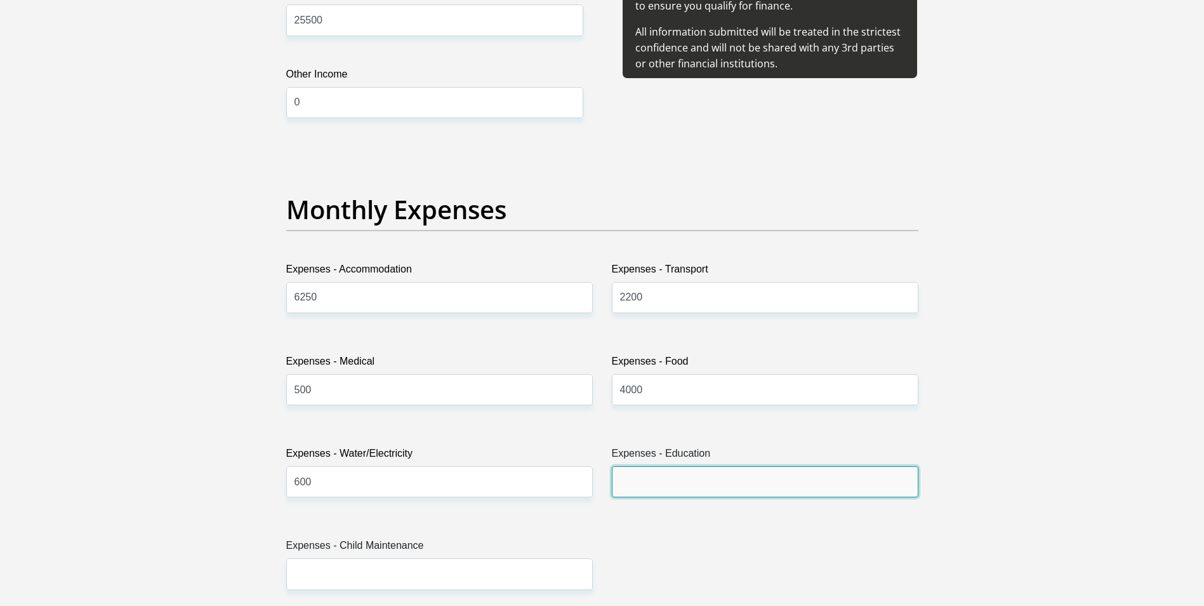
click at [653, 485] on input "Expenses - Education" at bounding box center [765, 481] width 307 height 31
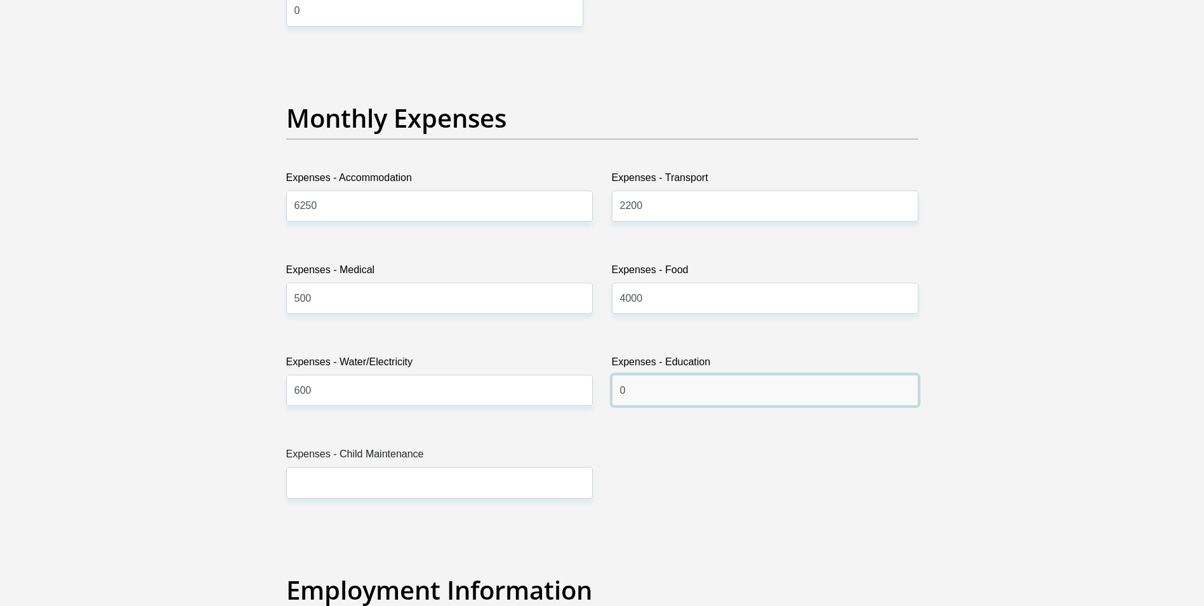
scroll to position [1841, 0]
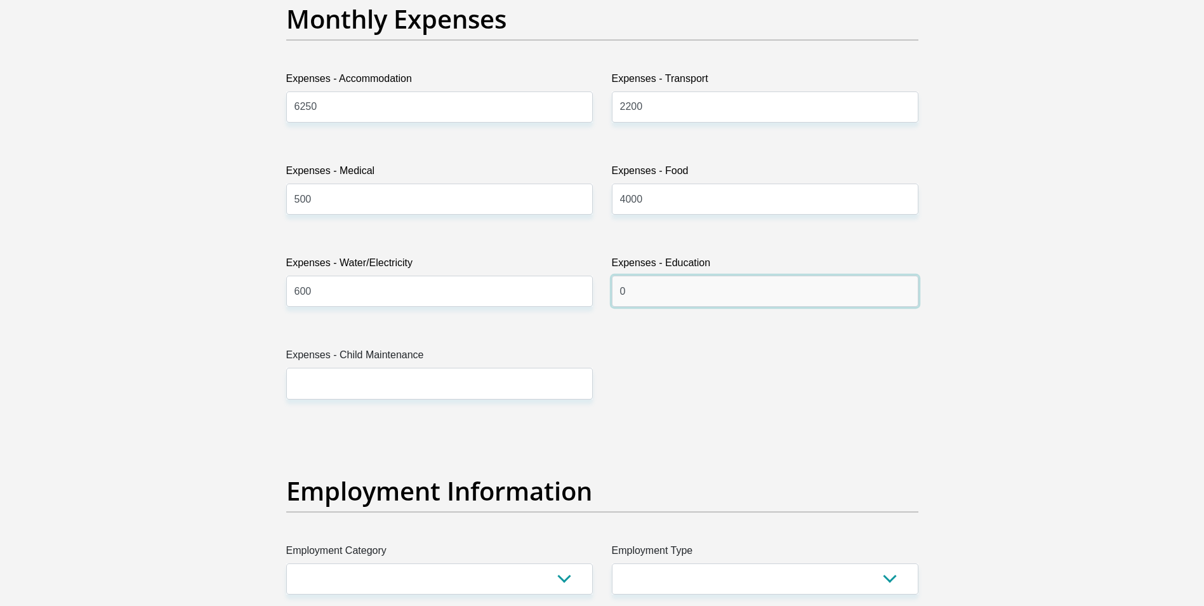
type input "0"
click at [313, 379] on input "Expenses - Child Maintenance" at bounding box center [439, 383] width 307 height 31
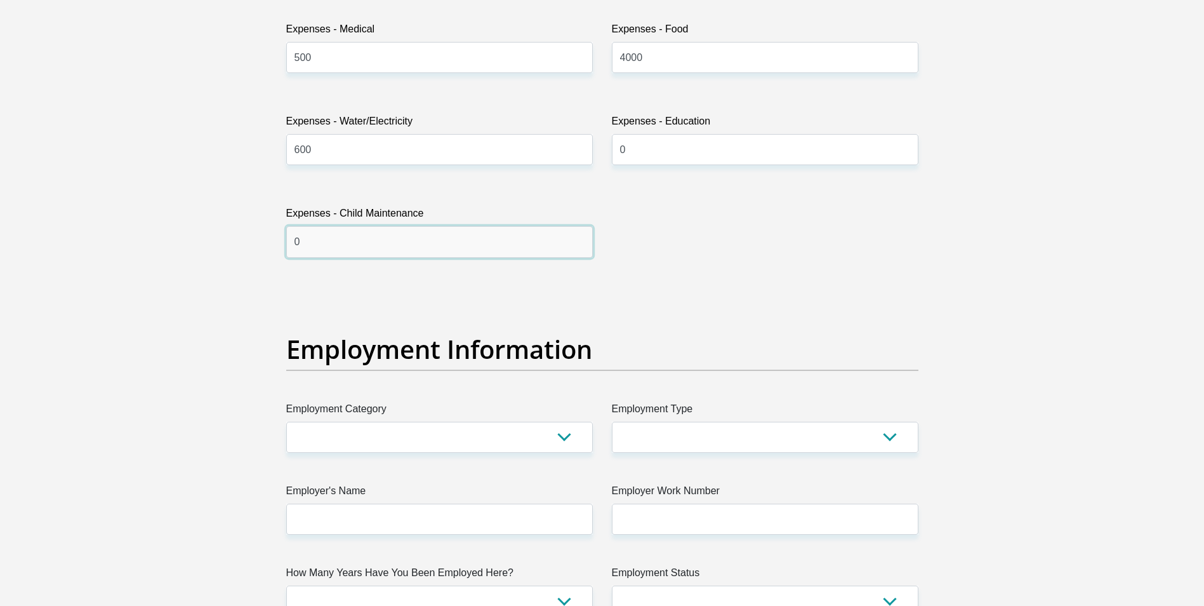
scroll to position [2032, 0]
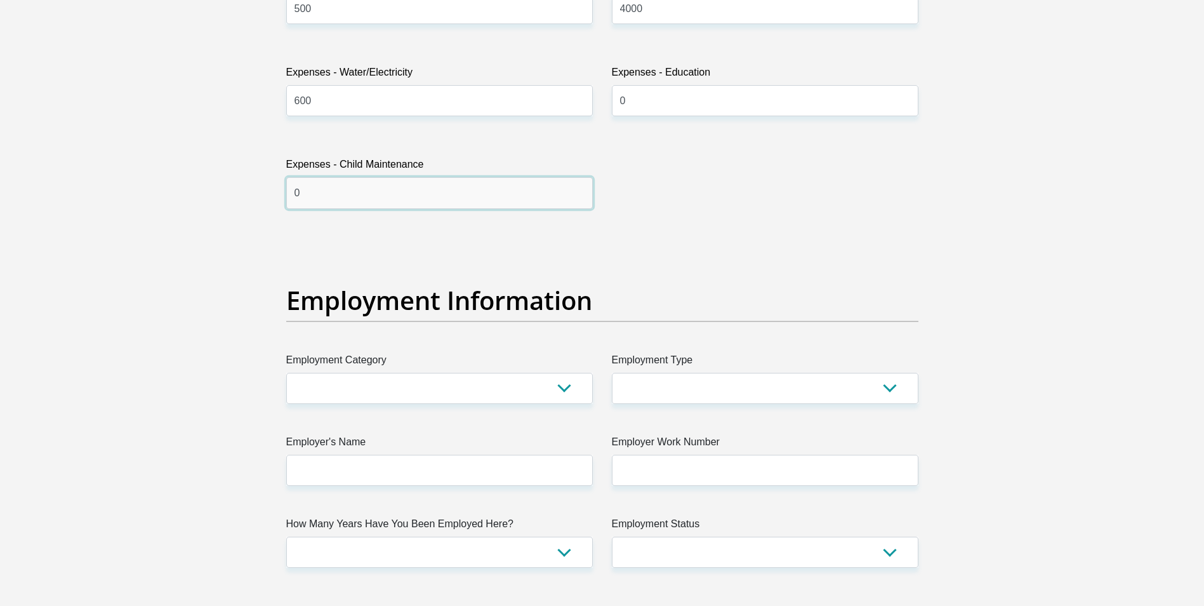
type input "0"
click at [441, 387] on select "AGRICULTURE ALCOHOL & TOBACCO CONSTRUCTION MATERIALS METALLURGY EQUIPMENT FOR R…" at bounding box center [439, 388] width 307 height 31
select select "14"
click at [286, 373] on select "AGRICULTURE ALCOHOL & TOBACCO CONSTRUCTION MATERIALS METALLURGY EQUIPMENT FOR R…" at bounding box center [439, 388] width 307 height 31
click at [673, 378] on select "College/Lecturer Craft Seller Creative Driver Executive Farmer Forces - Non Com…" at bounding box center [765, 388] width 307 height 31
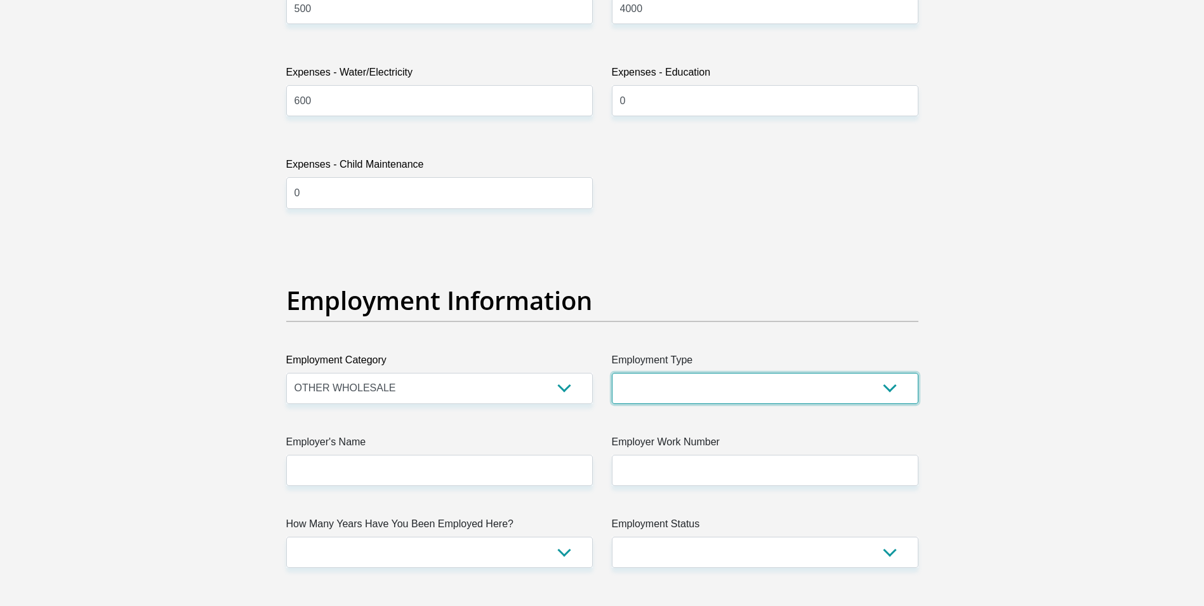
select select "Office Staff/Clerk"
click at [612, 373] on select "College/Lecturer Craft Seller Creative Driver Executive Farmer Forces - Non Com…" at bounding box center [765, 388] width 307 height 31
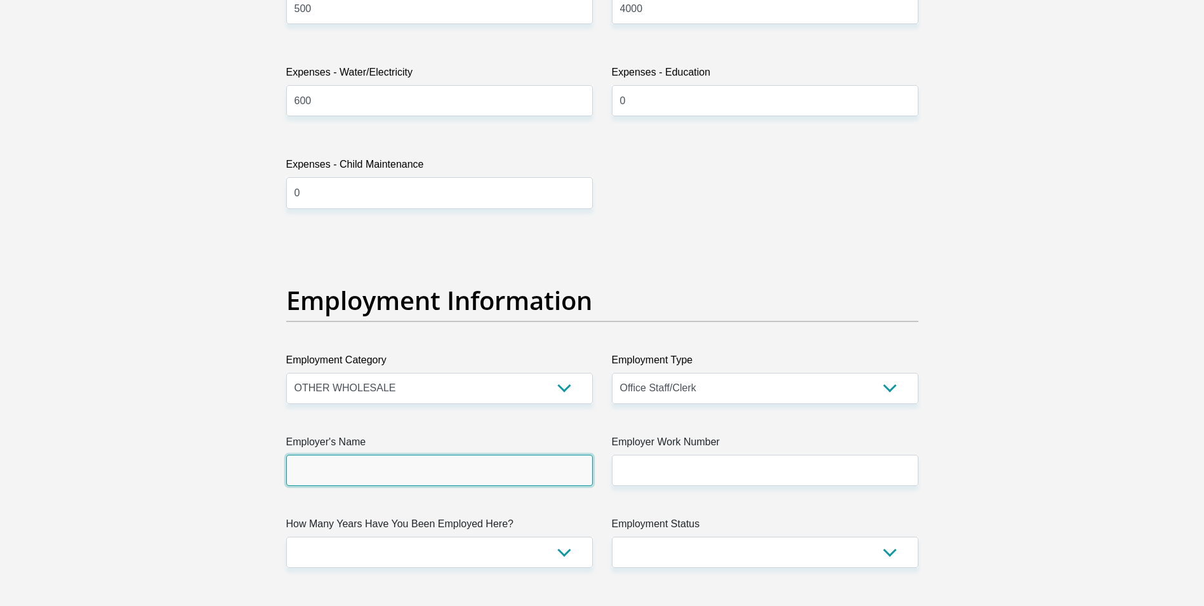
click at [380, 460] on input "Employer's Name" at bounding box center [439, 470] width 307 height 31
click at [366, 472] on input "Lumar" at bounding box center [439, 470] width 307 height 31
drag, startPoint x: 341, startPoint y: 475, endPoint x: 272, endPoint y: 471, distance: 69.3
click at [274, 470] on div "Personal Details Title Mr Ms Mrs Dr Other First Name Lindi Surname Easton ID Nu…" at bounding box center [603, 237] width 724 height 4334
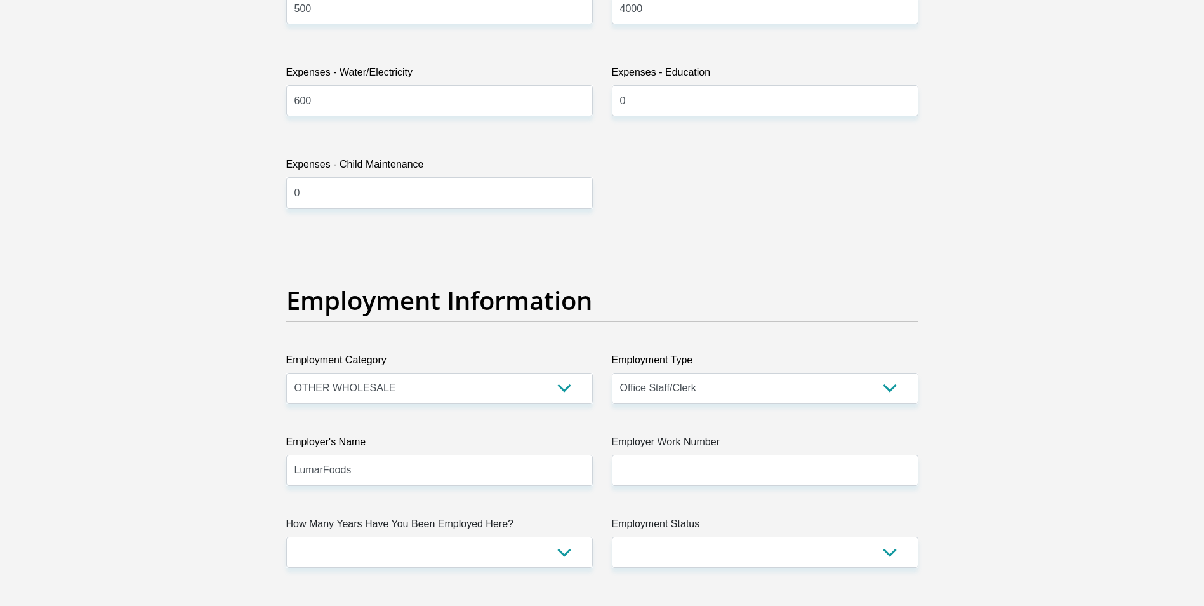
type input "LumarFoods"
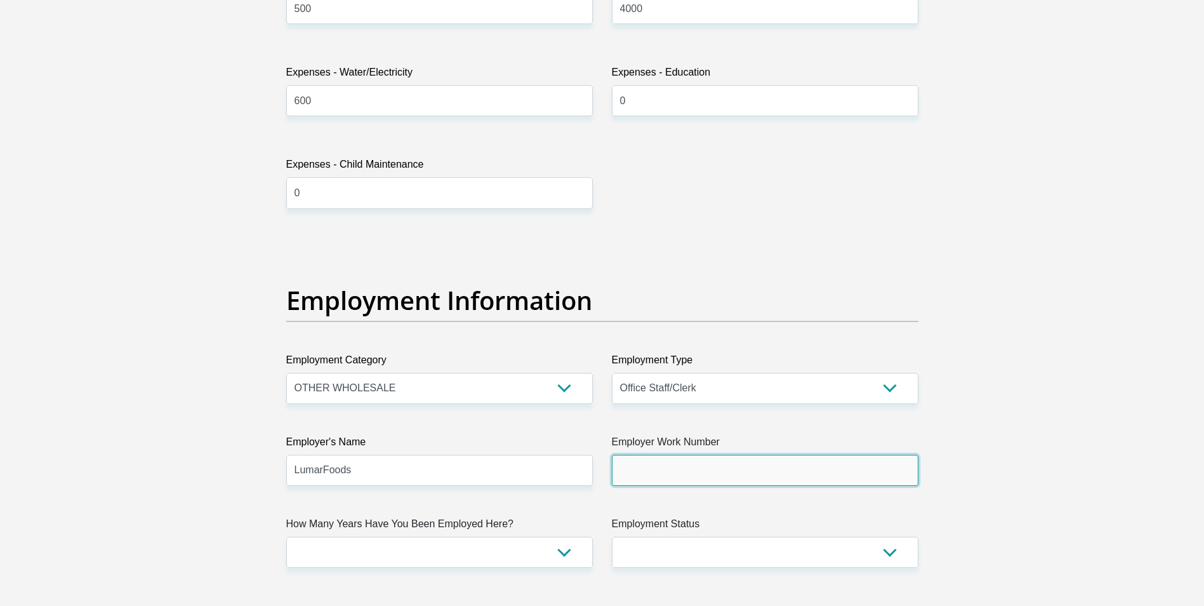
click at [709, 469] on input "Employer Work Number" at bounding box center [765, 470] width 307 height 31
type input "0215512524"
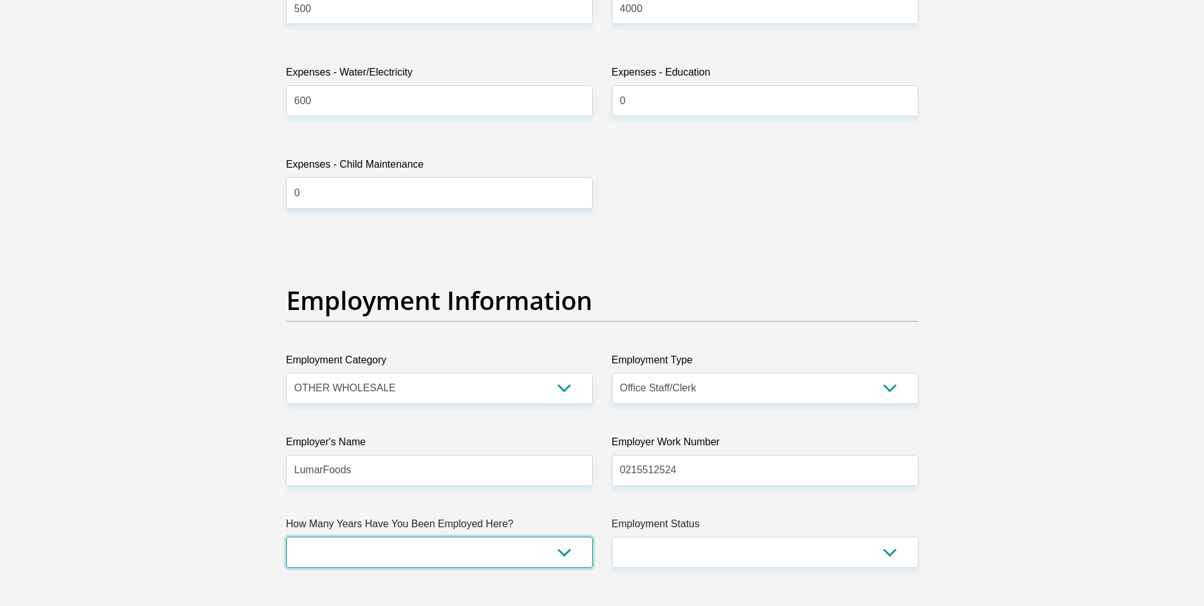
click at [377, 553] on select "less than 1 year 1-3 years 3-5 years 5+ years" at bounding box center [439, 551] width 307 height 31
select select "48"
click at [286, 536] on select "less than 1 year 1-3 years 3-5 years 5+ years" at bounding box center [439, 551] width 307 height 31
click at [684, 553] on select "Permanent/Full-time Part-time/Casual Contract Worker Self-Employed Housewife Re…" at bounding box center [765, 551] width 307 height 31
select select "1"
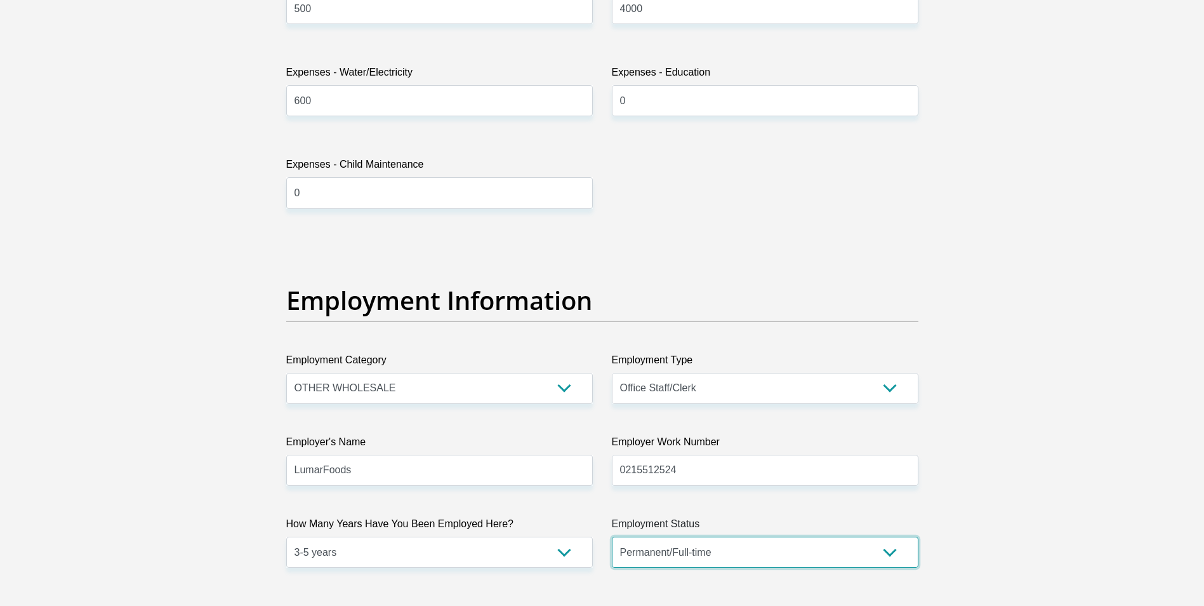
click at [612, 536] on select "Permanent/Full-time Part-time/Casual Contract Worker Self-Employed Housewife Re…" at bounding box center [765, 551] width 307 height 31
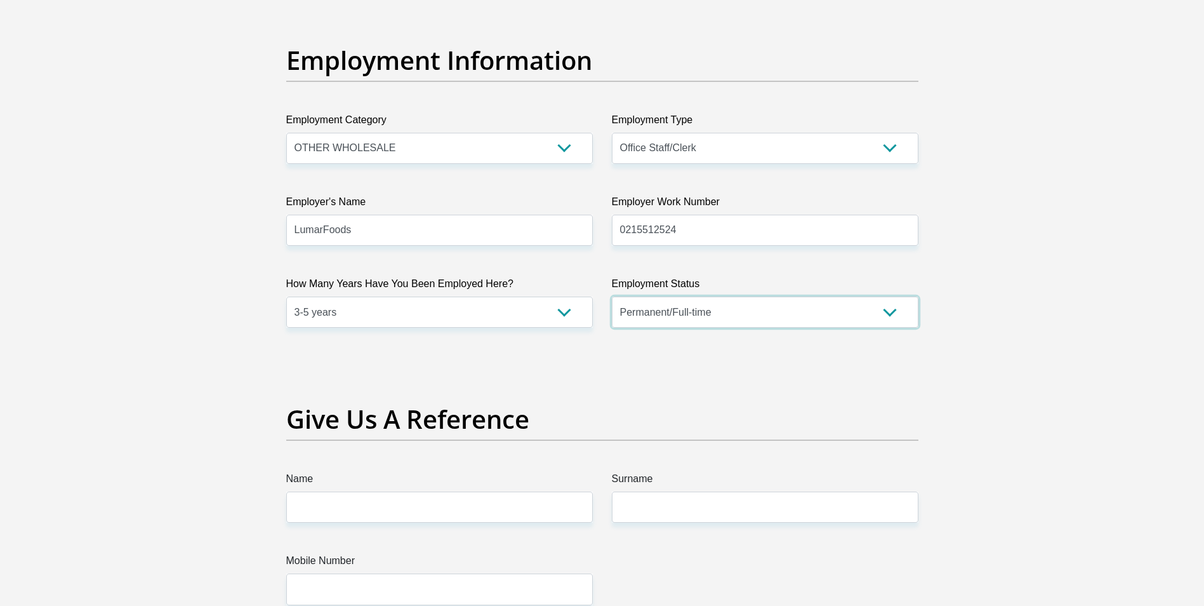
scroll to position [2349, 0]
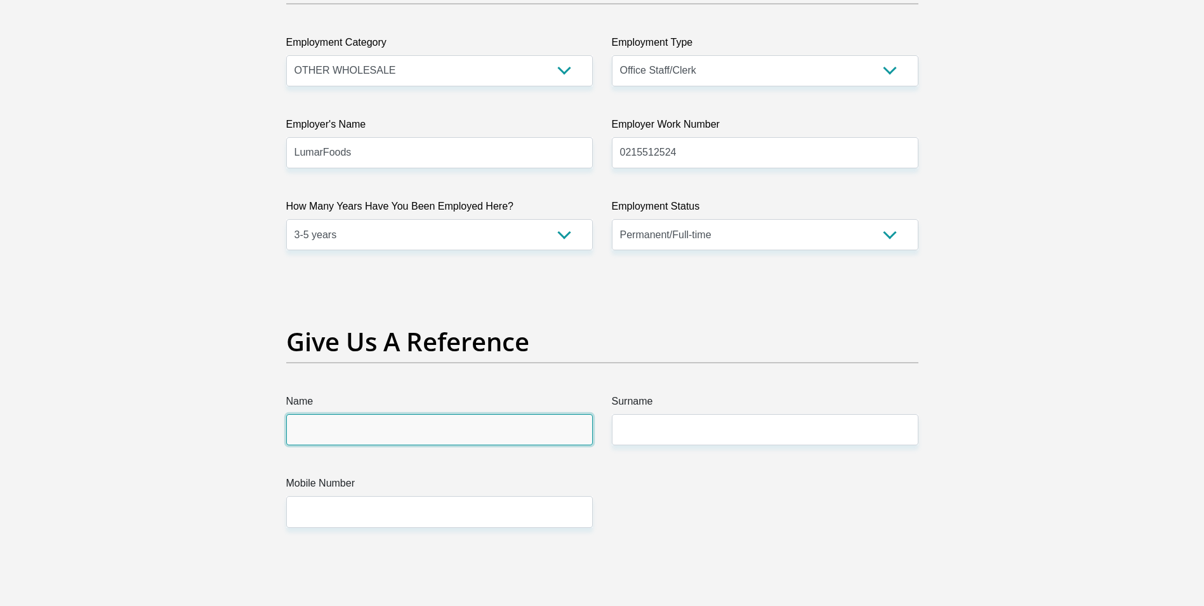
click at [333, 437] on input "Name" at bounding box center [439, 429] width 307 height 31
type input "Daniel"
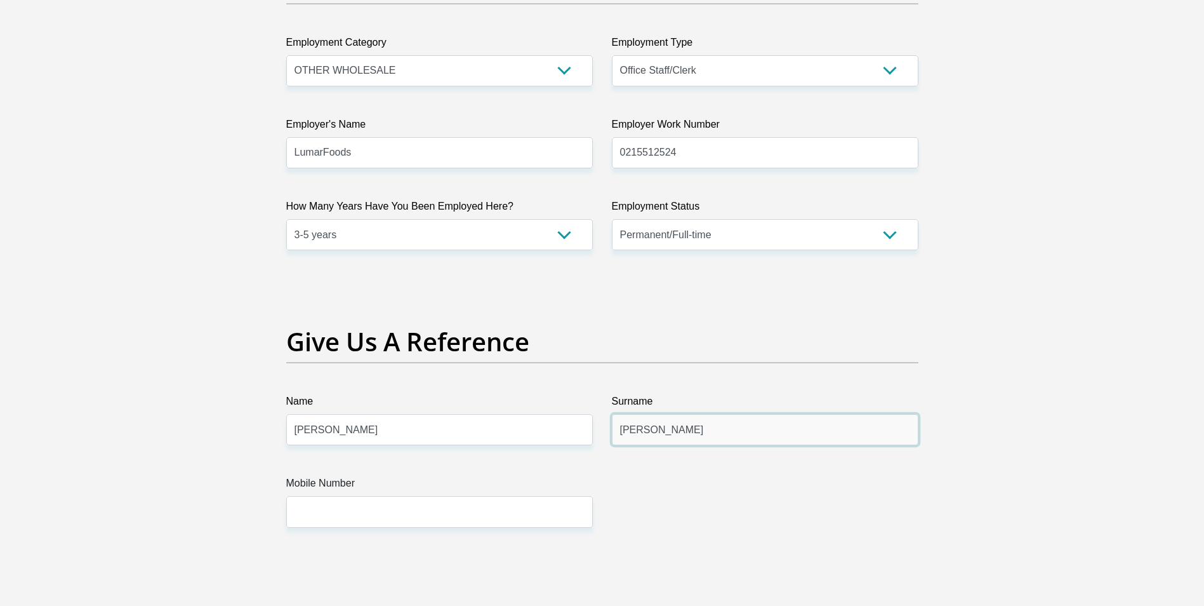
type input "Kirsten"
click at [334, 500] on input "Mobile Number" at bounding box center [439, 511] width 307 height 31
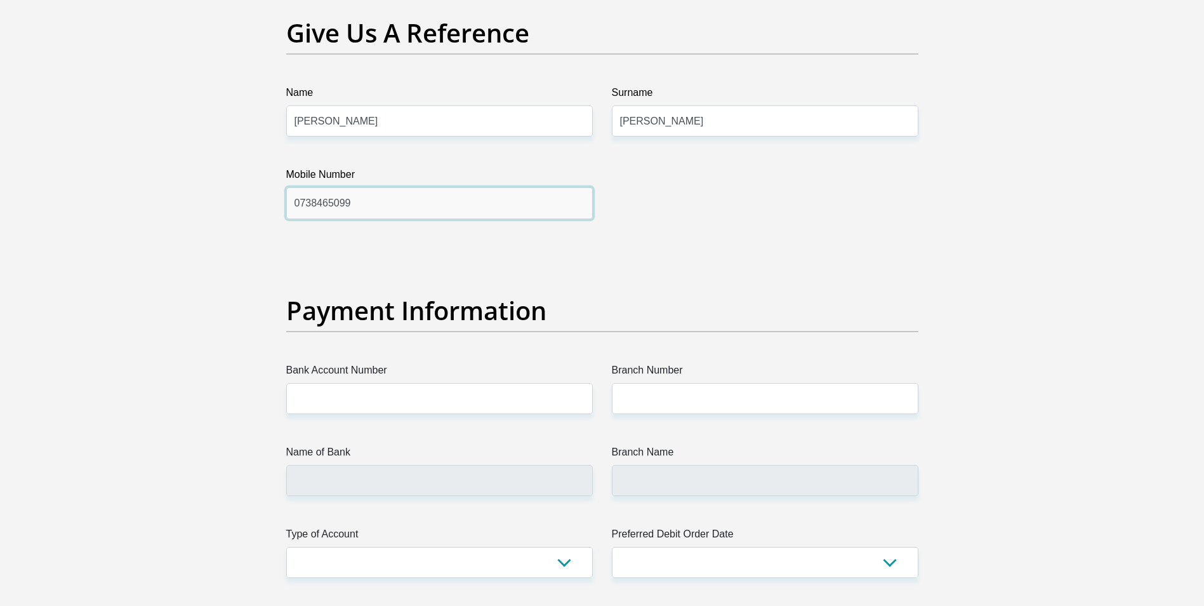
scroll to position [2666, 0]
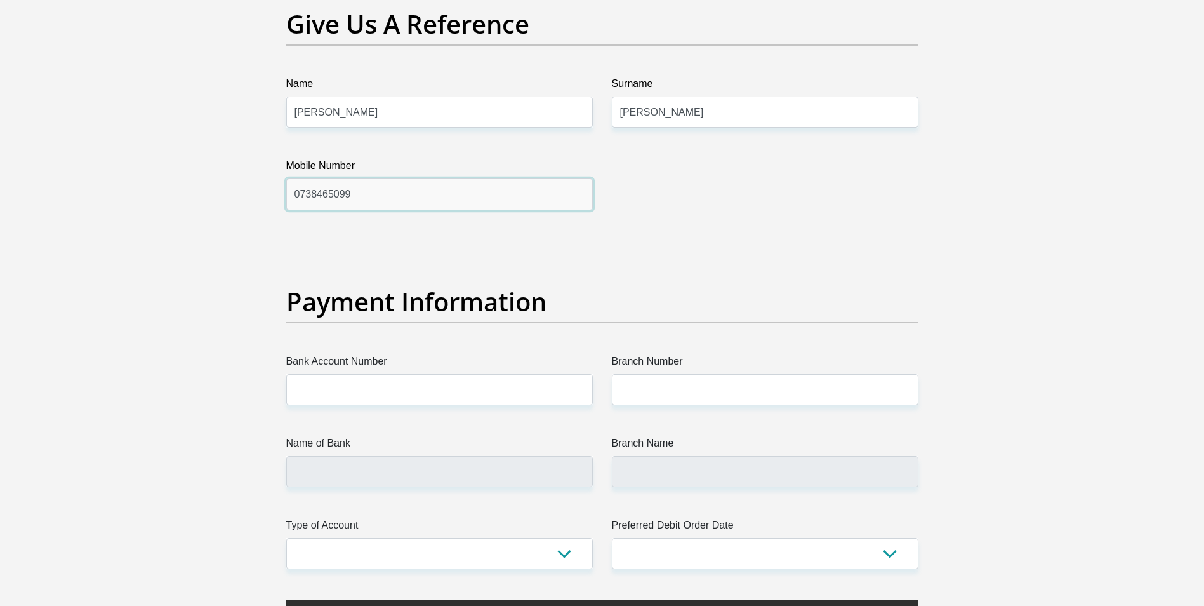
type input "0738465099"
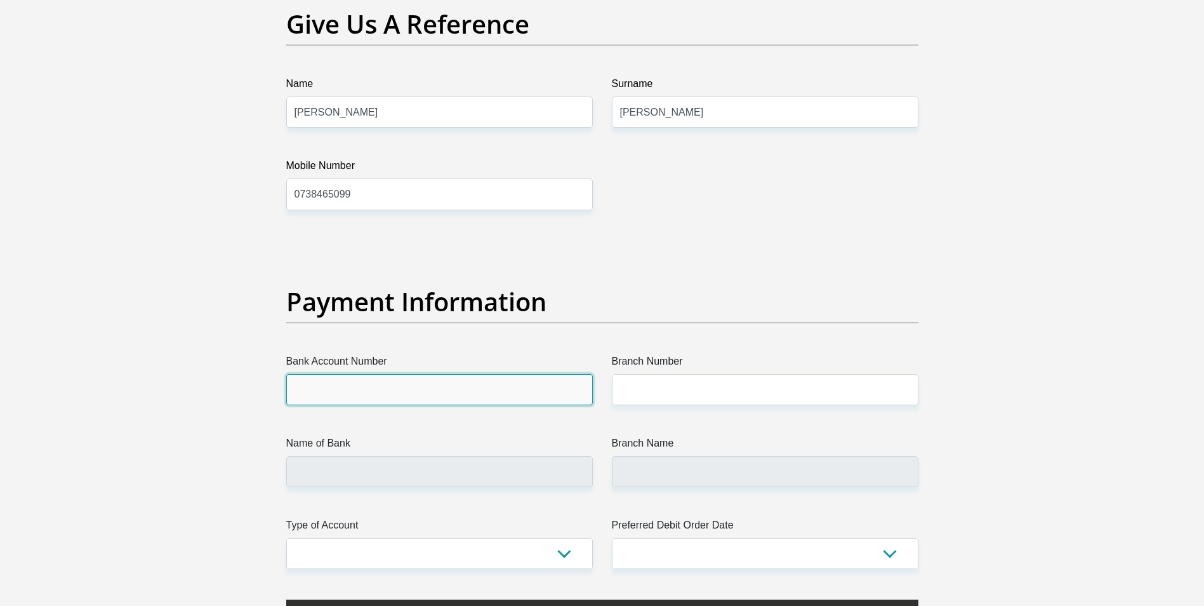
click at [356, 383] on input "Bank Account Number" at bounding box center [439, 389] width 307 height 31
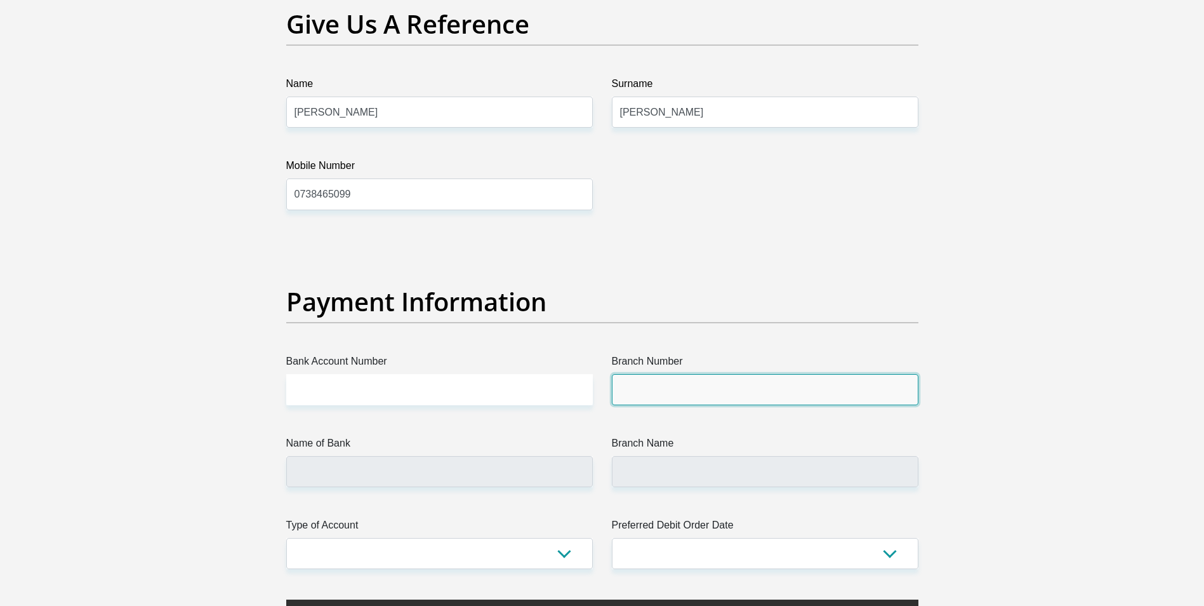
click at [657, 392] on input "Branch Number" at bounding box center [765, 389] width 307 height 31
type input "470010"
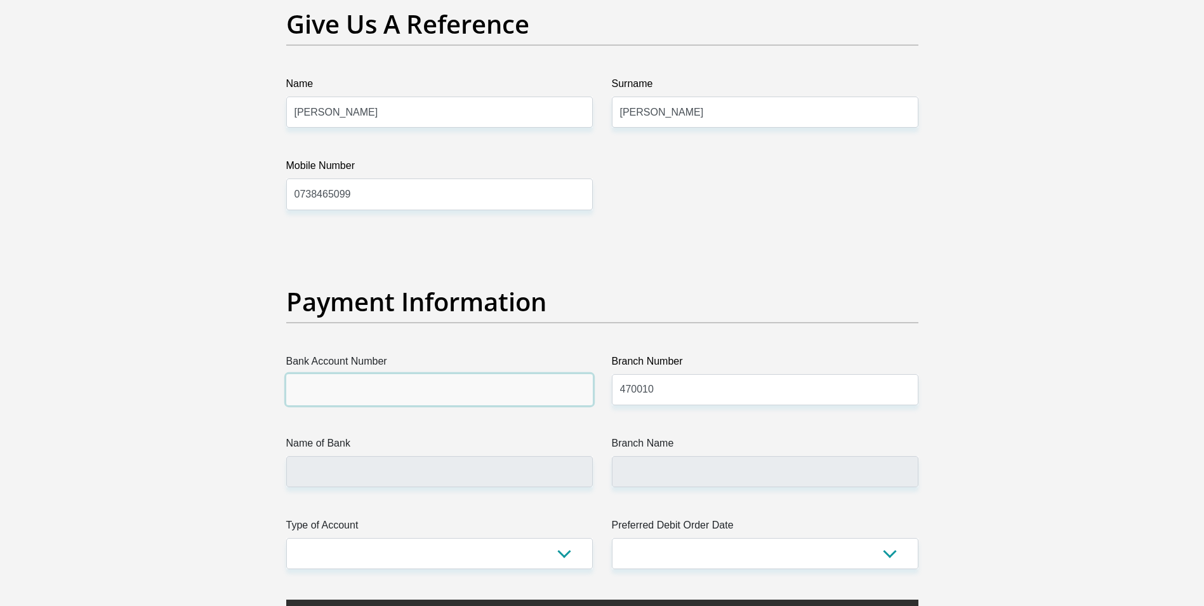
click at [352, 394] on input "Bank Account Number" at bounding box center [439, 389] width 307 height 31
type input "CAPITEC BANK LIMITED"
type input "CAPITEC BANK CPC"
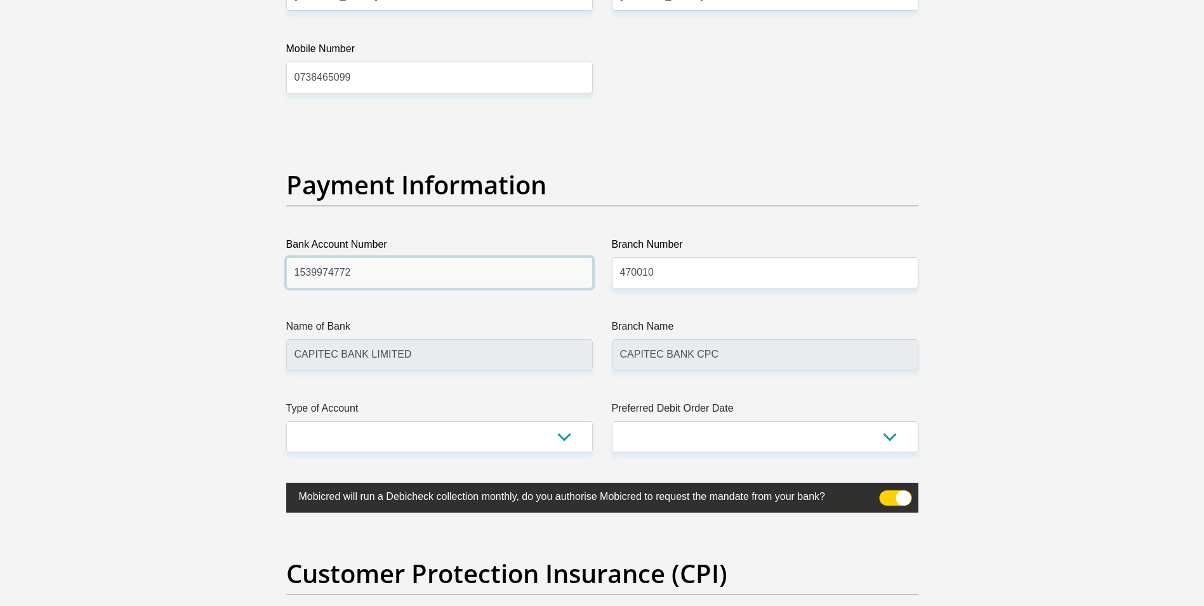
scroll to position [2793, 0]
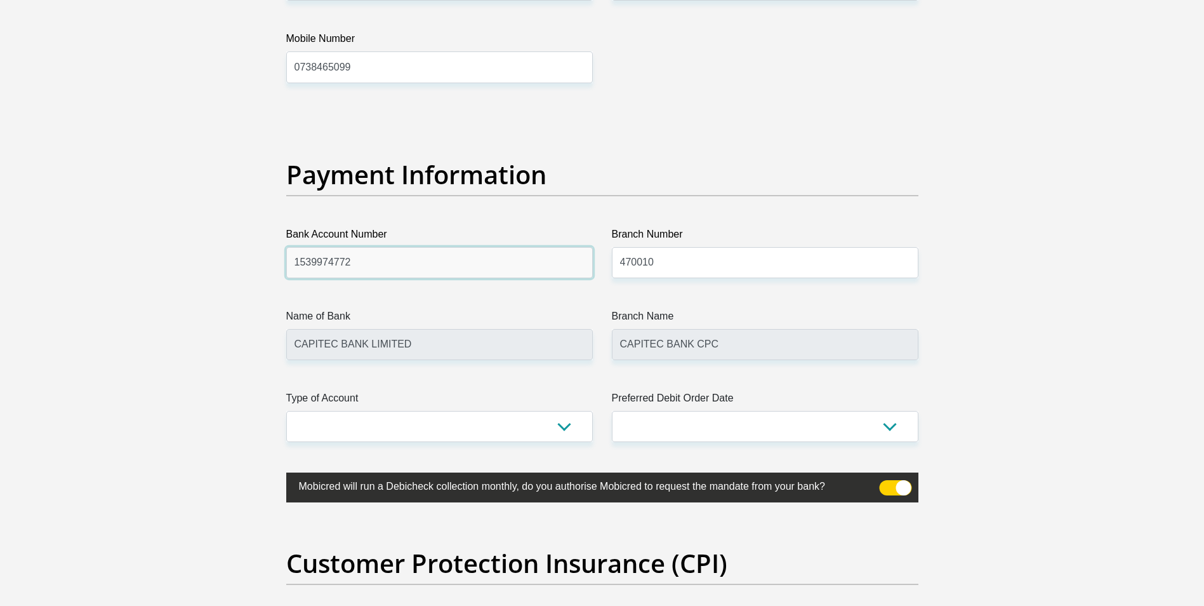
type input "1539974772"
click at [368, 423] on select "Cheque Savings" at bounding box center [439, 426] width 307 height 31
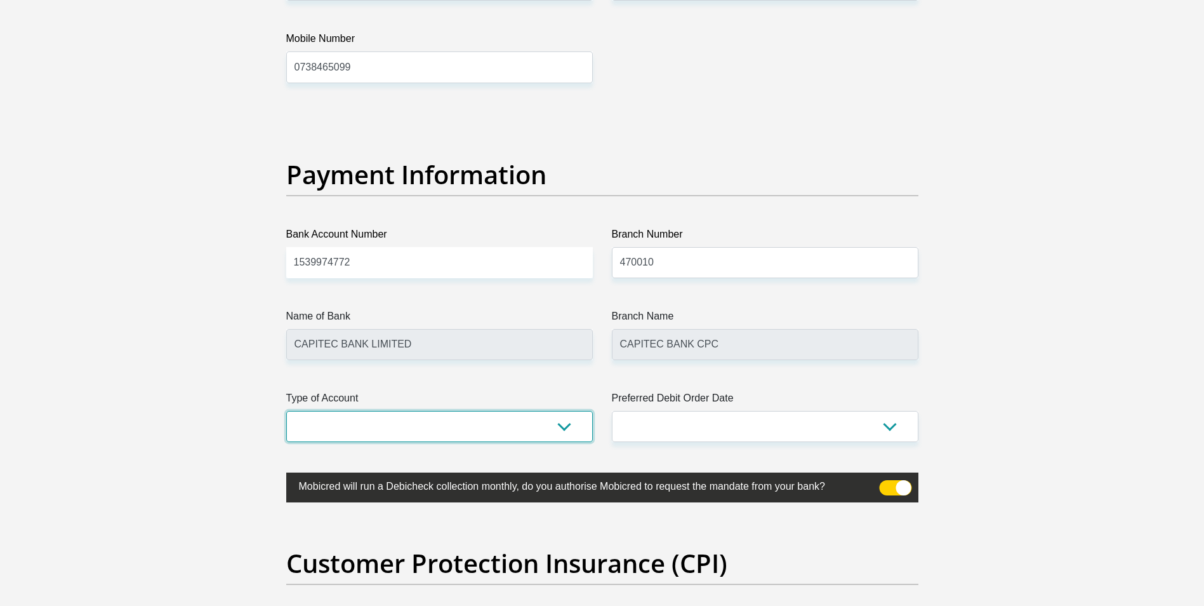
select select "SAV"
click at [286, 411] on select "Cheque Savings" at bounding box center [439, 426] width 307 height 31
click at [735, 416] on select "1st 2nd 3rd 4th 5th 7th 18th 19th 20th 21st 22nd 23rd 24th 25th 26th 27th 28th …" at bounding box center [765, 426] width 307 height 31
select select "1"
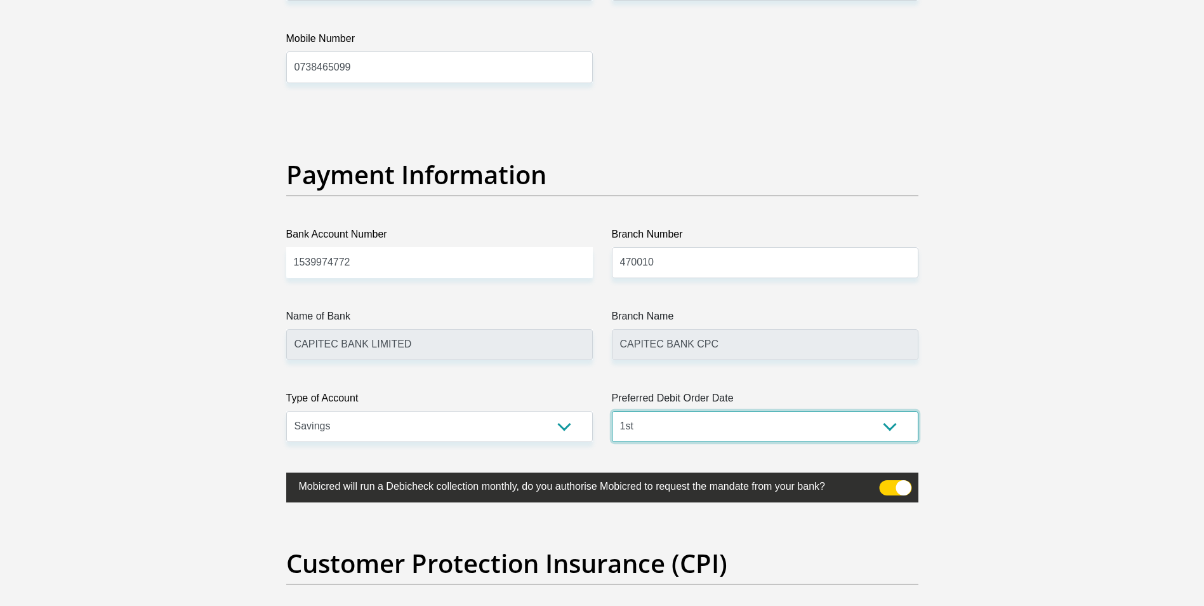
click at [612, 411] on select "1st 2nd 3rd 4th 5th 7th 18th 19th 20th 21st 22nd 23rd 24th 25th 26th 27th 28th …" at bounding box center [765, 426] width 307 height 31
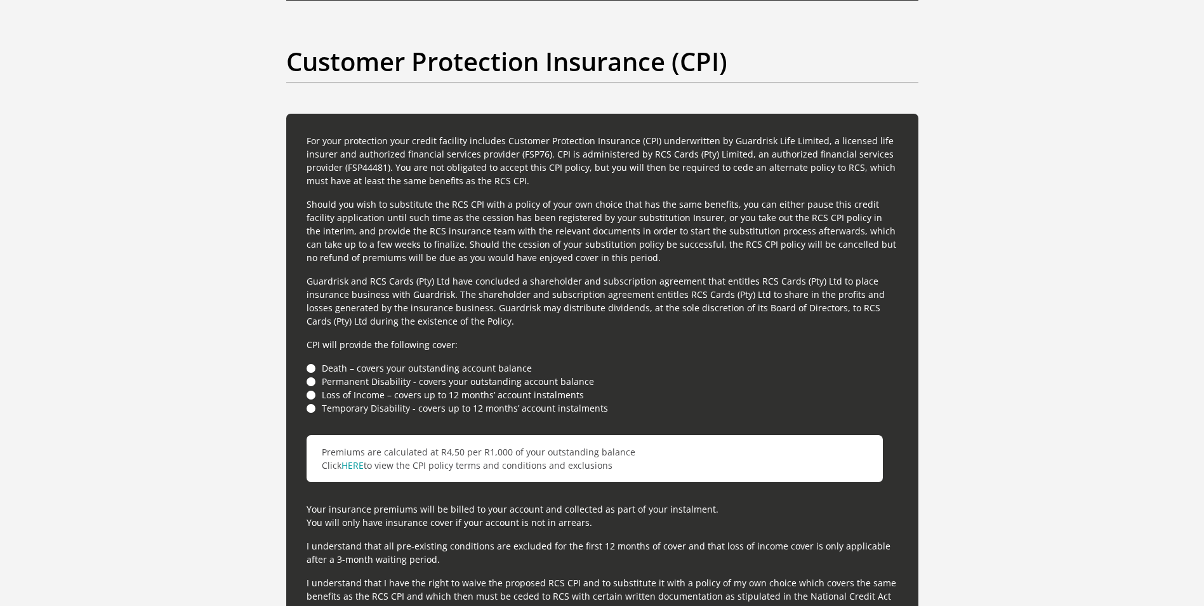
scroll to position [3428, 0]
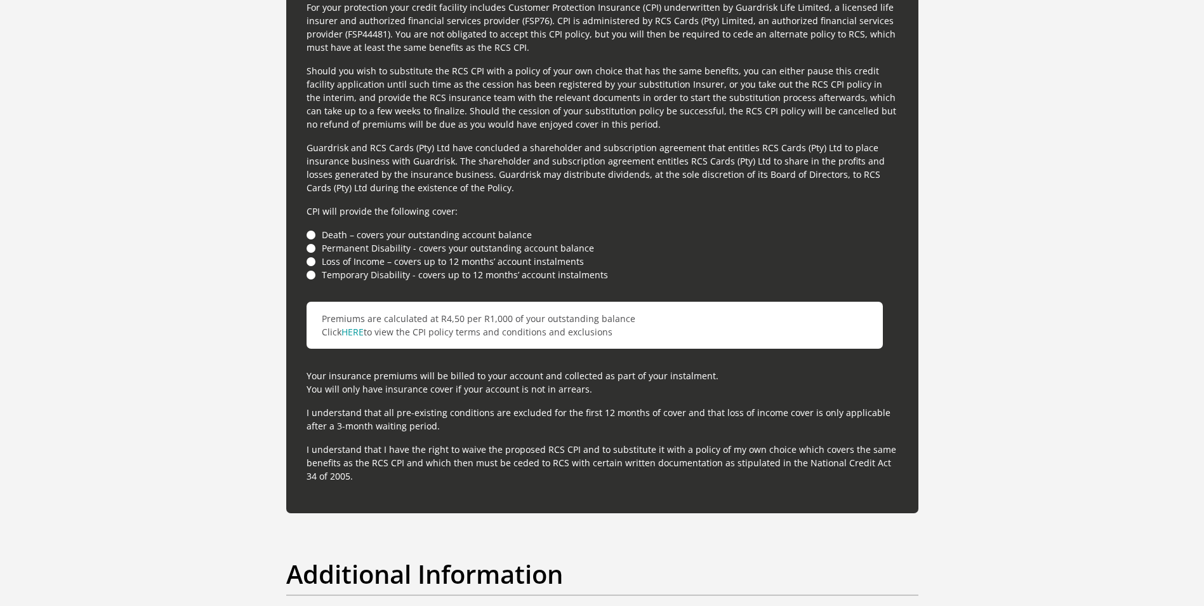
click at [309, 236] on li "Death – covers your outstanding account balance" at bounding box center [603, 234] width 592 height 13
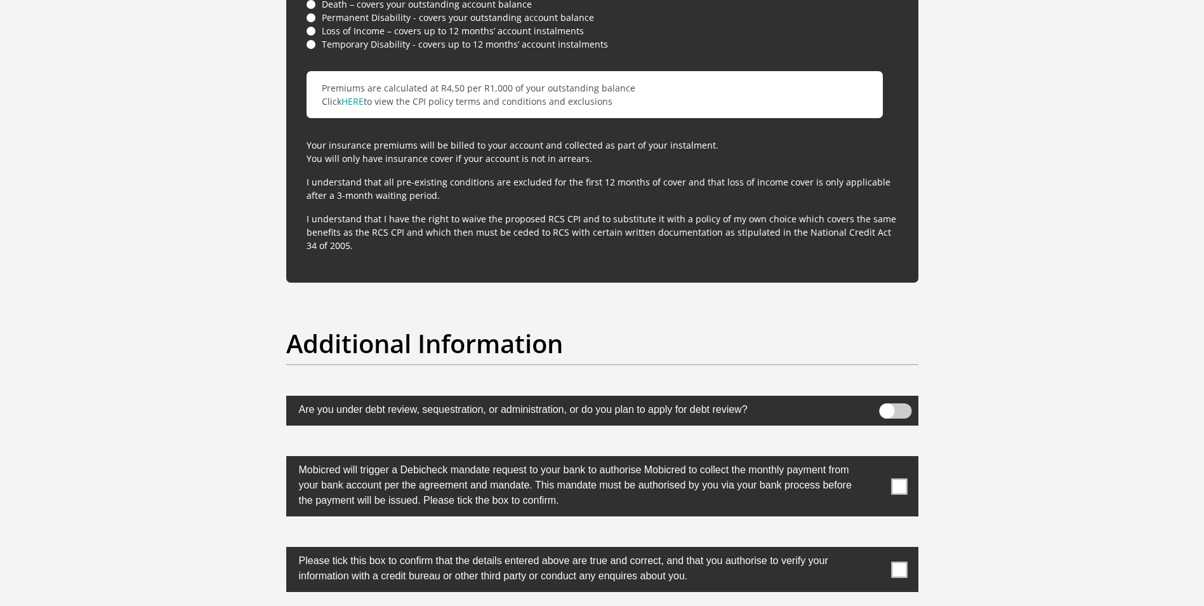
scroll to position [3809, 0]
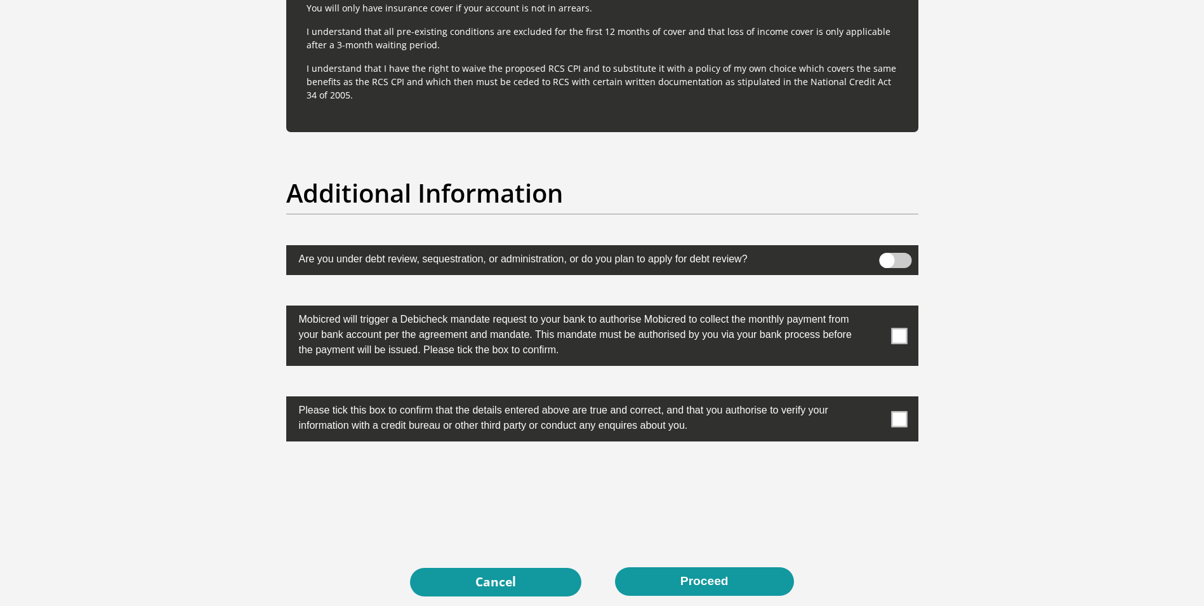
click at [904, 335] on span at bounding box center [899, 336] width 16 height 16
click at [874, 309] on input "checkbox" at bounding box center [874, 309] width 0 height 0
click at [900, 416] on span at bounding box center [899, 419] width 16 height 16
click at [874, 399] on input "checkbox" at bounding box center [874, 399] width 0 height 0
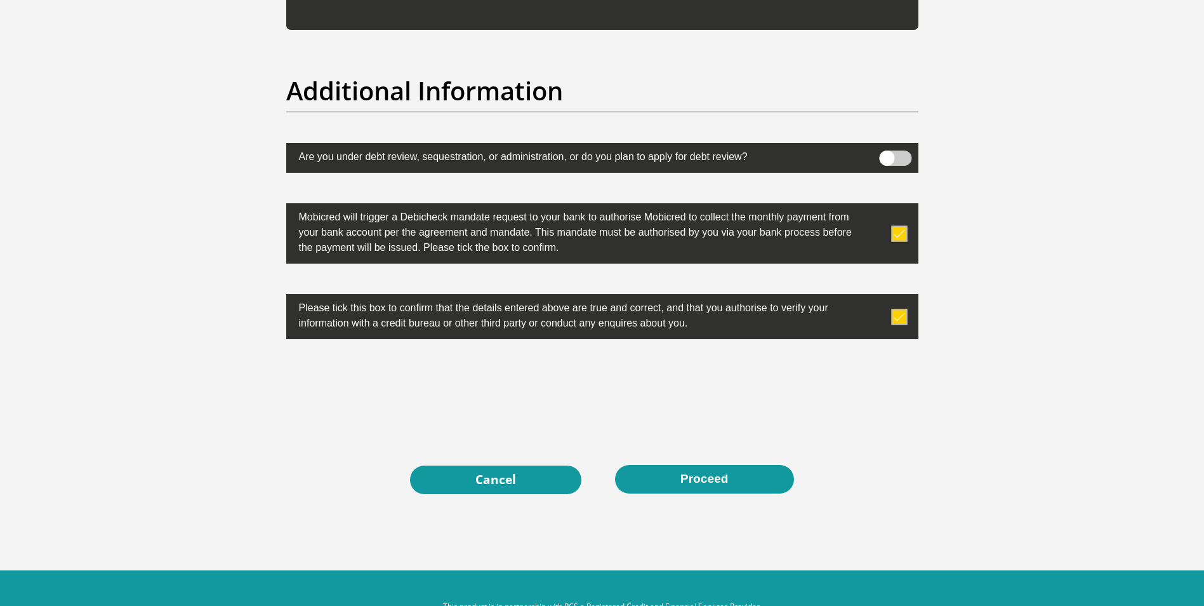
scroll to position [3949, 0]
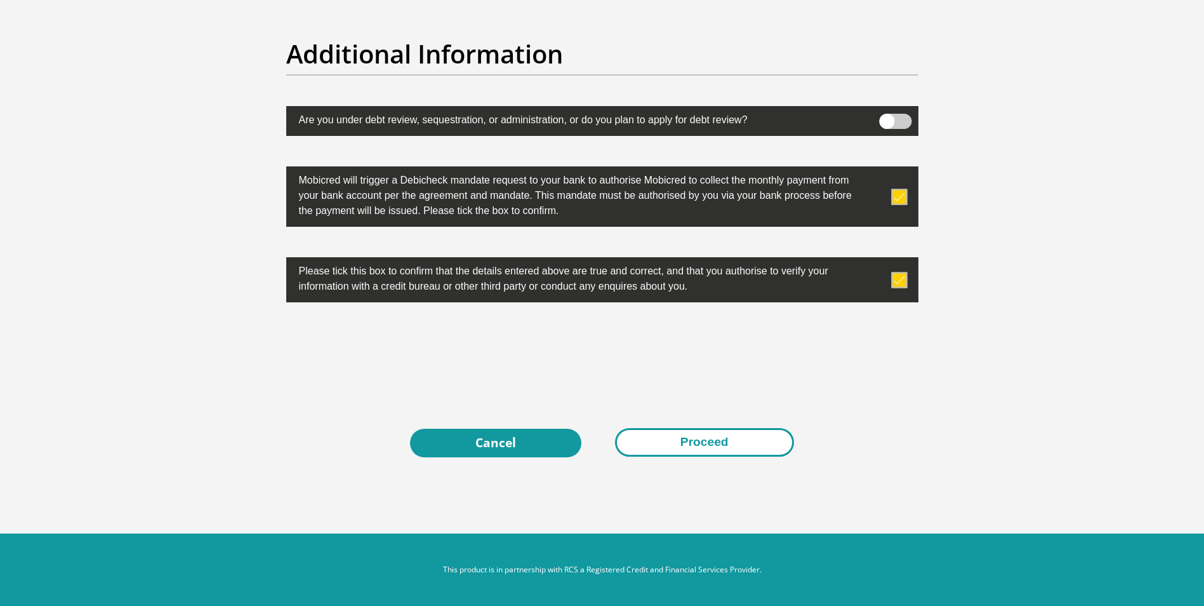
click at [721, 450] on button "Proceed" at bounding box center [704, 442] width 179 height 29
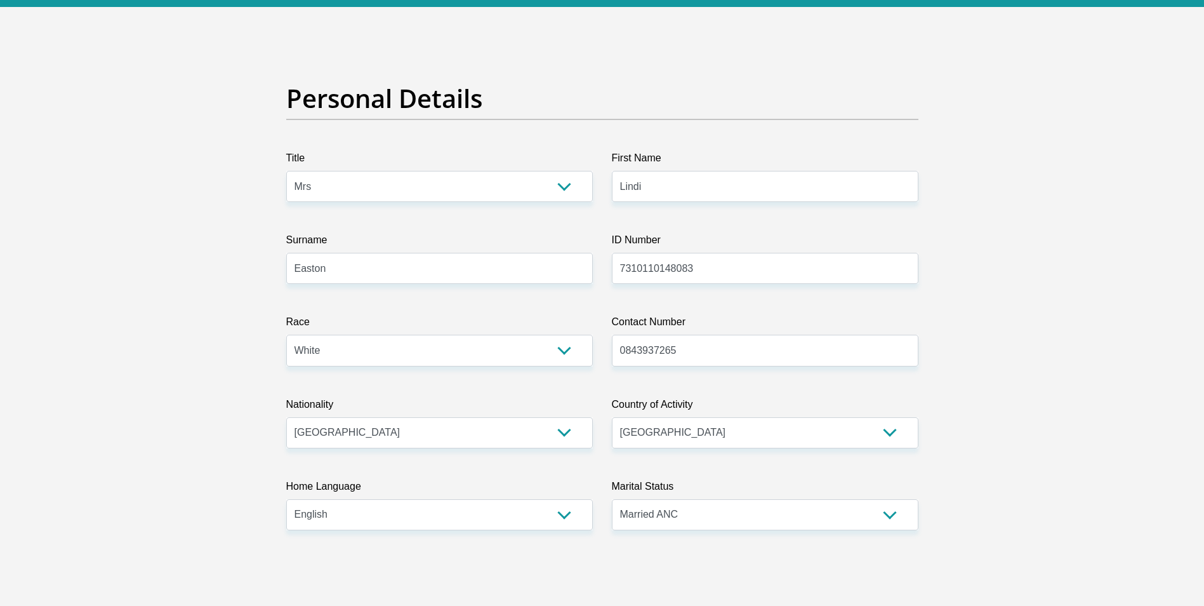
scroll to position [0, 0]
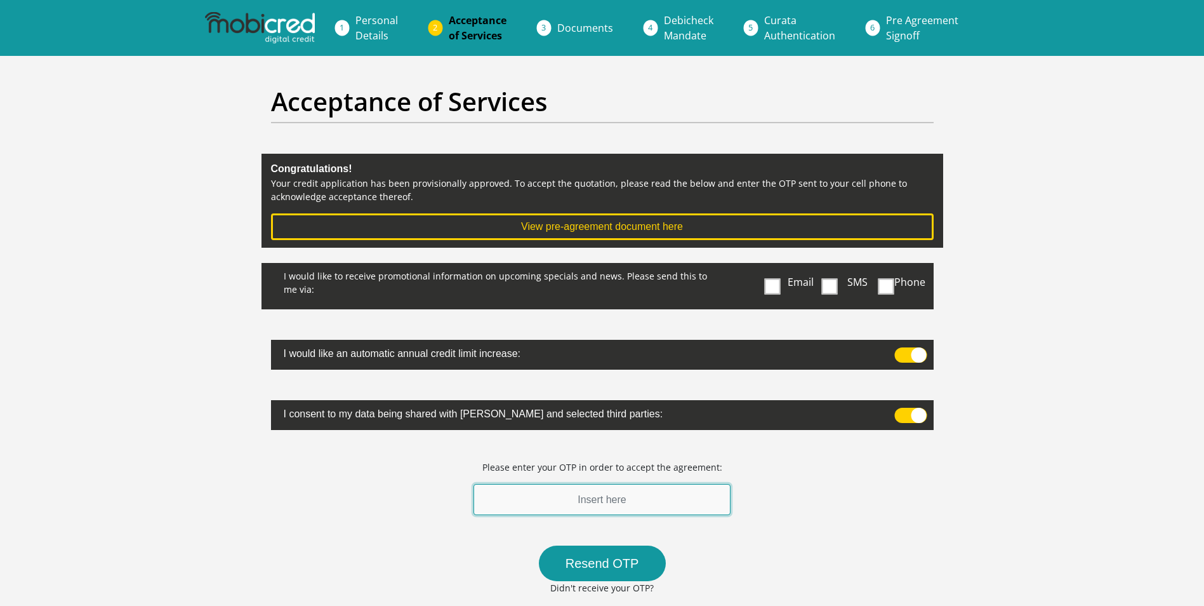
click at [653, 501] on input "text" at bounding box center [603, 499] width 258 height 31
click at [595, 500] on input "745707" at bounding box center [603, 499] width 258 height 31
type input "745707"
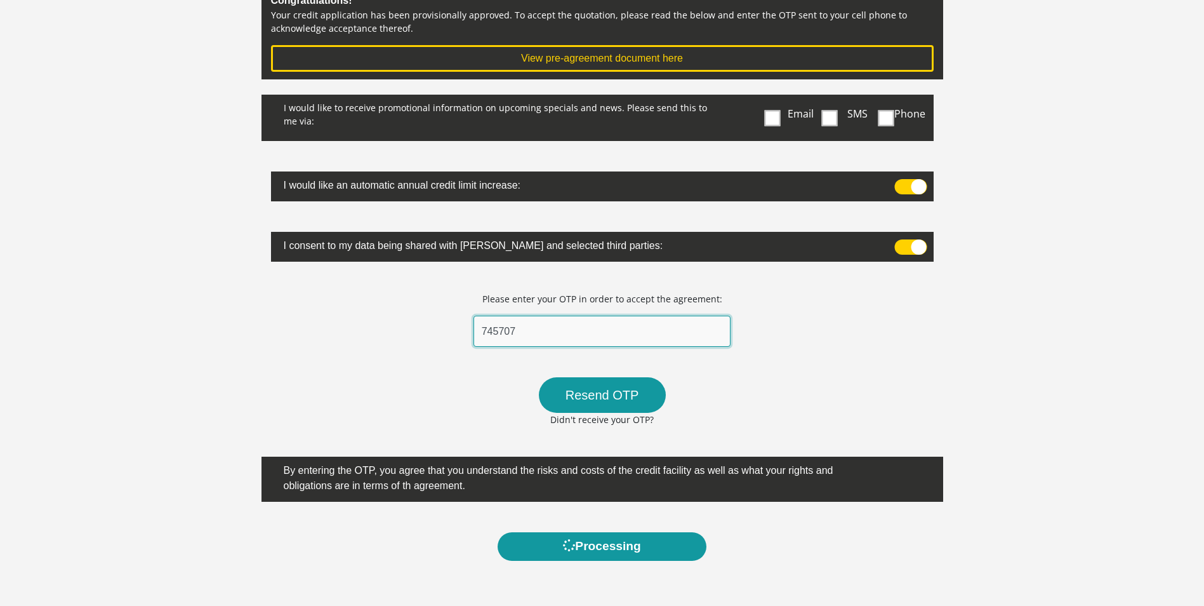
scroll to position [190, 0]
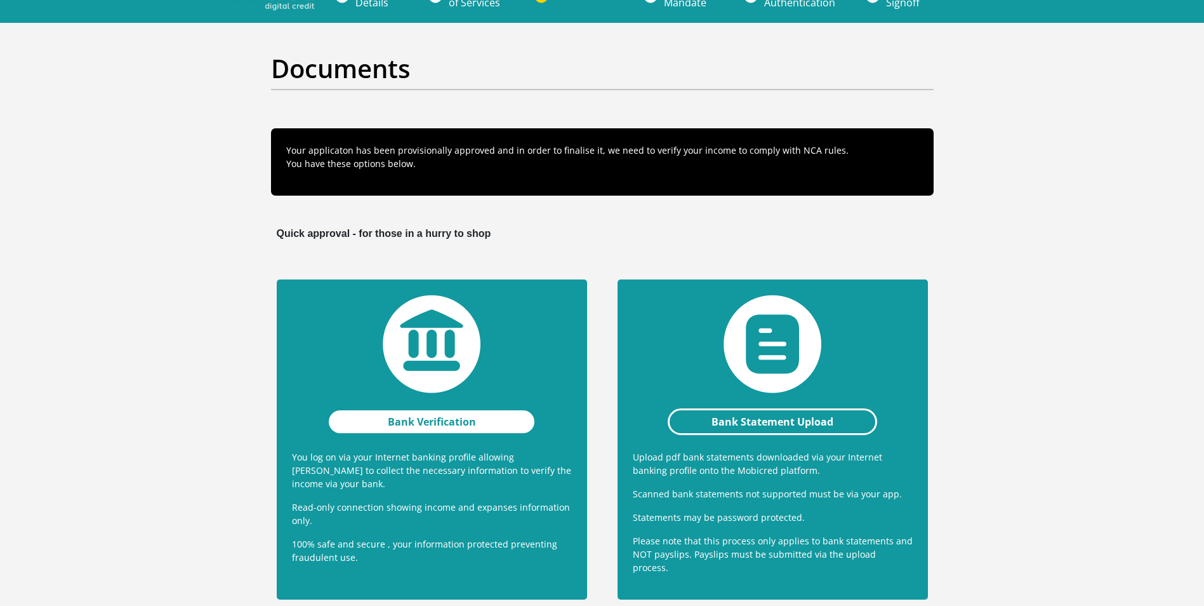
scroll to position [63, 0]
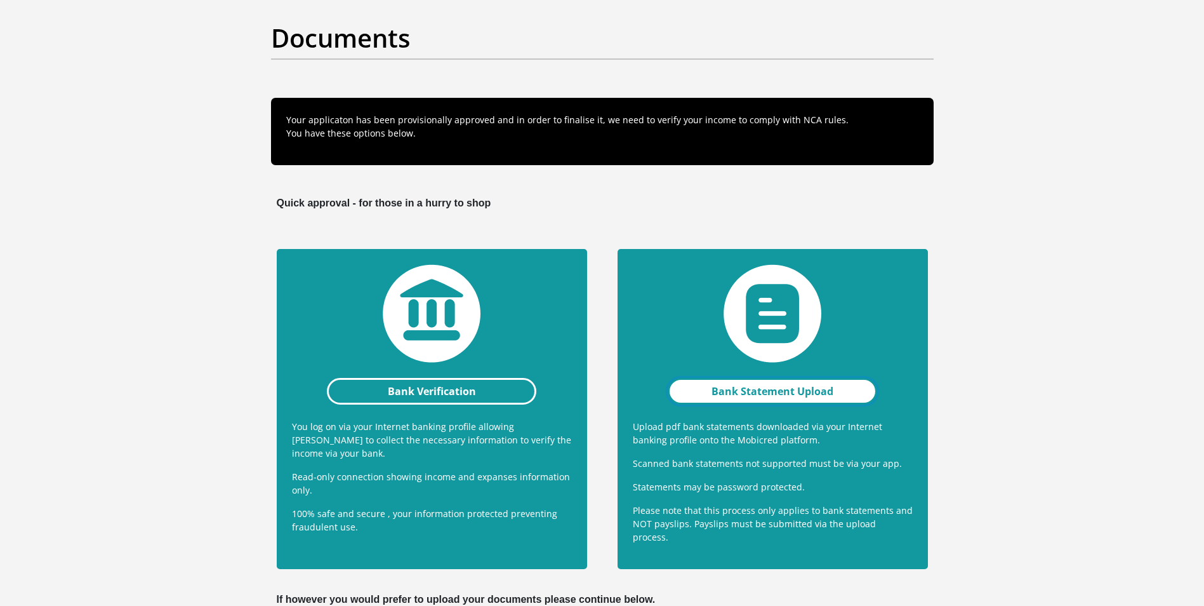
click at [787, 390] on link "Bank Statement Upload" at bounding box center [773, 391] width 210 height 27
click at [775, 394] on link "Processing" at bounding box center [773, 391] width 210 height 27
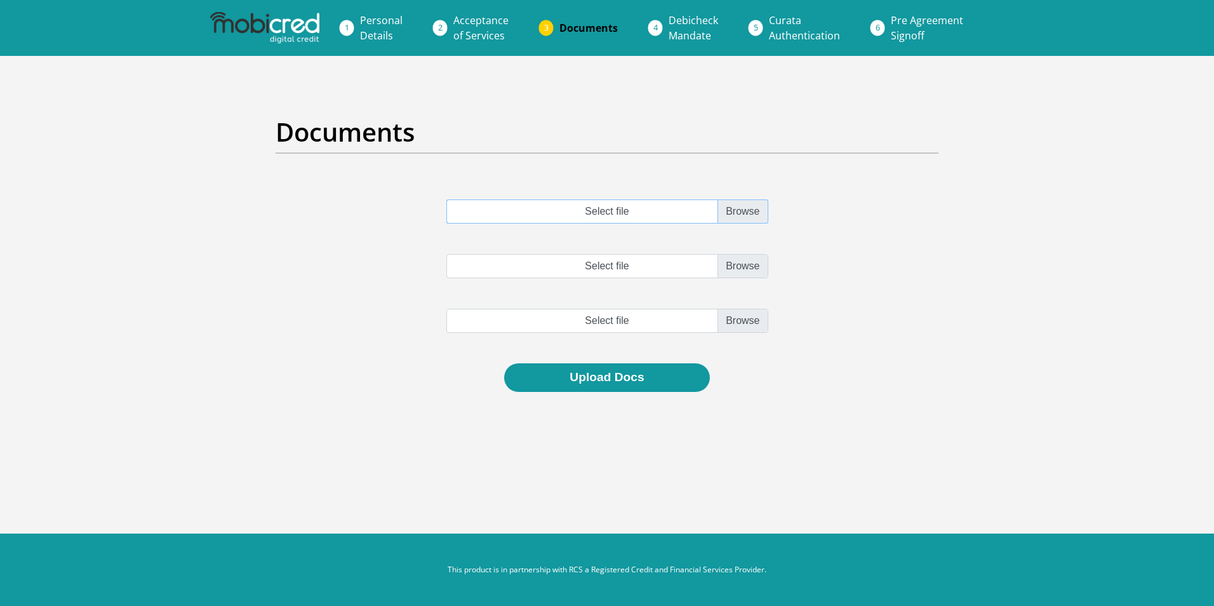
click at [745, 213] on input "Select file" at bounding box center [607, 211] width 322 height 24
type input "C:\fakepath\account_statement_[DATE]_to_[DATE].pdf"
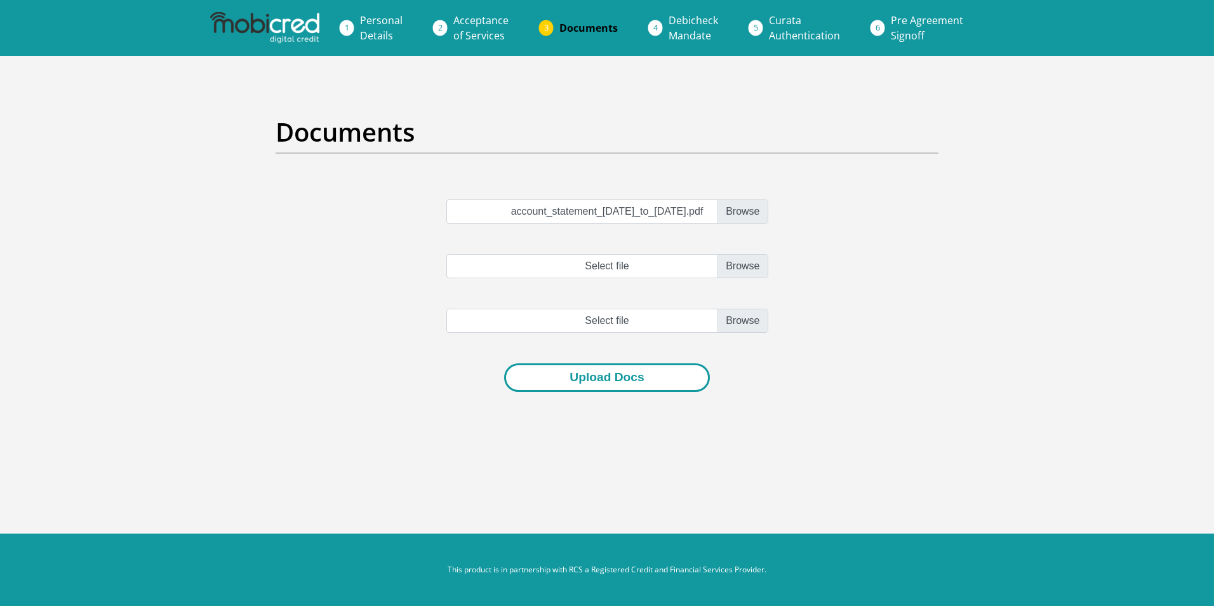
click at [601, 380] on button "Upload Docs" at bounding box center [606, 377] width 205 height 29
click at [630, 263] on input "Select file" at bounding box center [607, 266] width 322 height 24
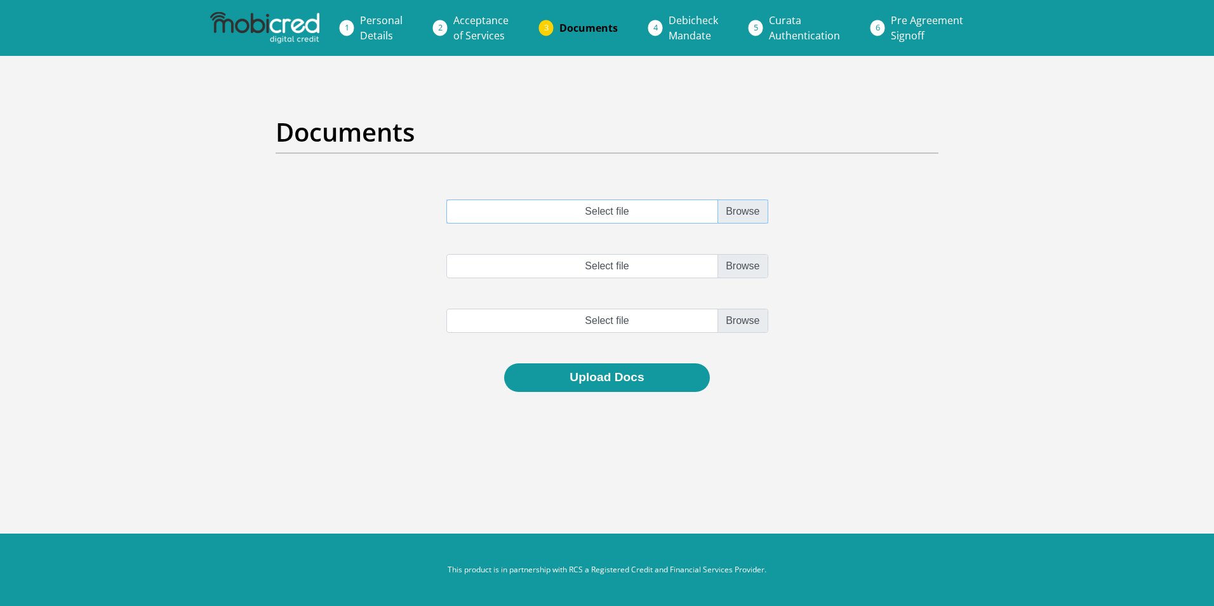
click at [748, 212] on input "Select file" at bounding box center [607, 211] width 322 height 24
type input "C:\fakepath\account_statement_[DATE]_to_[DATE].pdf"
click at [732, 269] on input "Select file" at bounding box center [607, 266] width 322 height 24
type input "C:\fakepath\account_statement_1-Jul-2025_to_7-Oct-2025.pdf"
click at [724, 326] on input "file" at bounding box center [607, 321] width 322 height 24
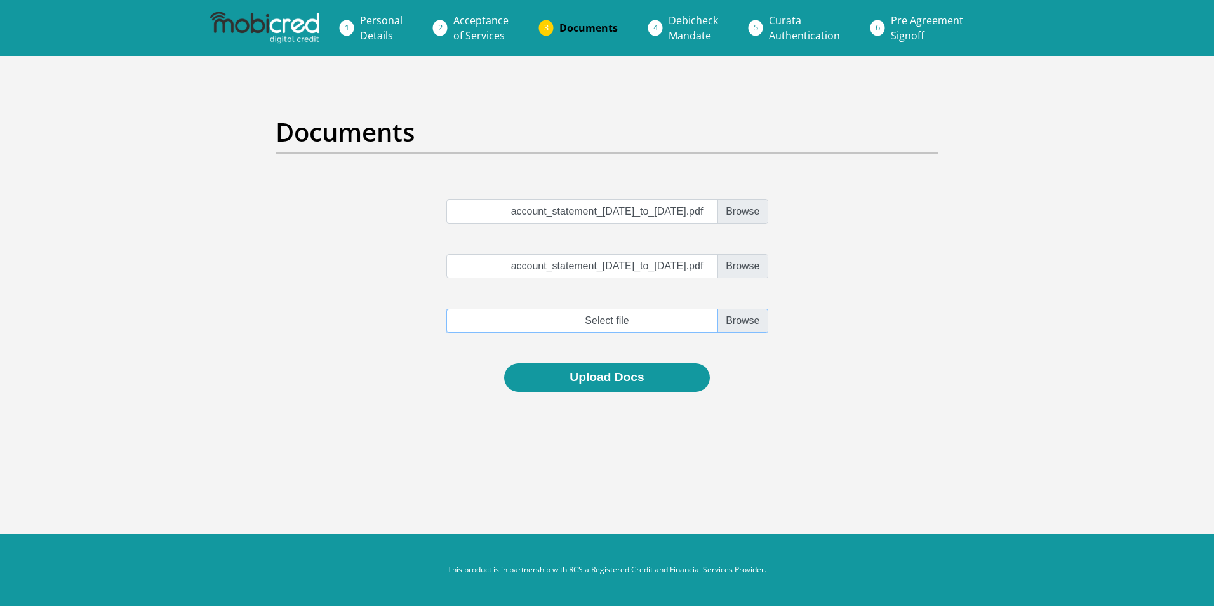
type input "C:\fakepath\account_statement_1-Jul-2025_to_7-Oct-2025.pdf"
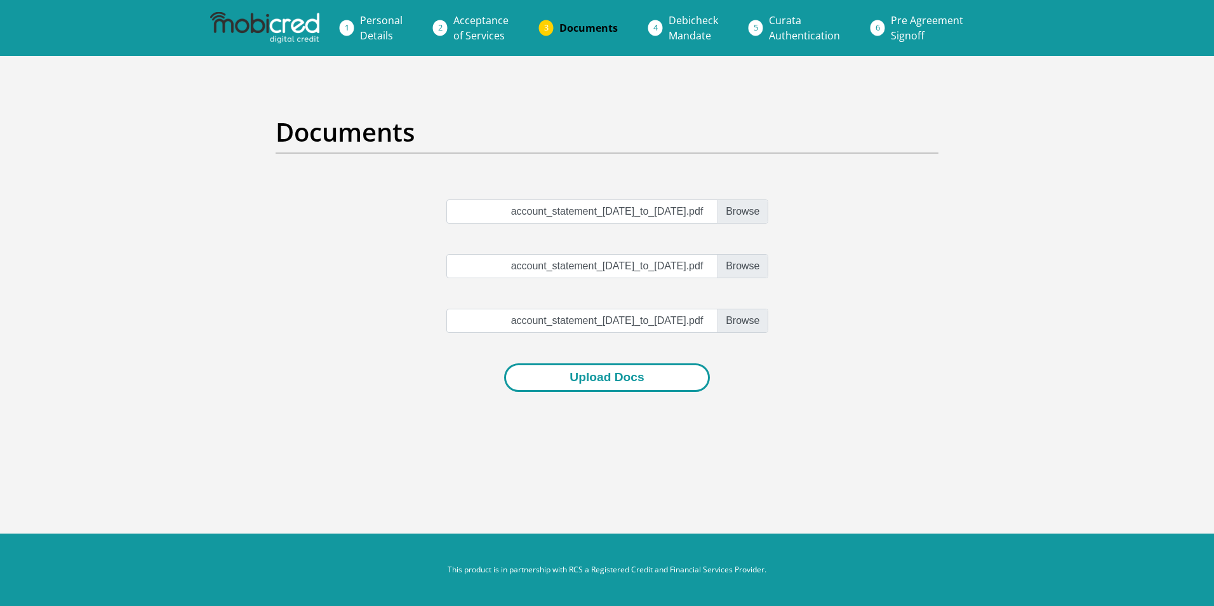
click at [590, 376] on button "Upload Docs" at bounding box center [606, 377] width 205 height 29
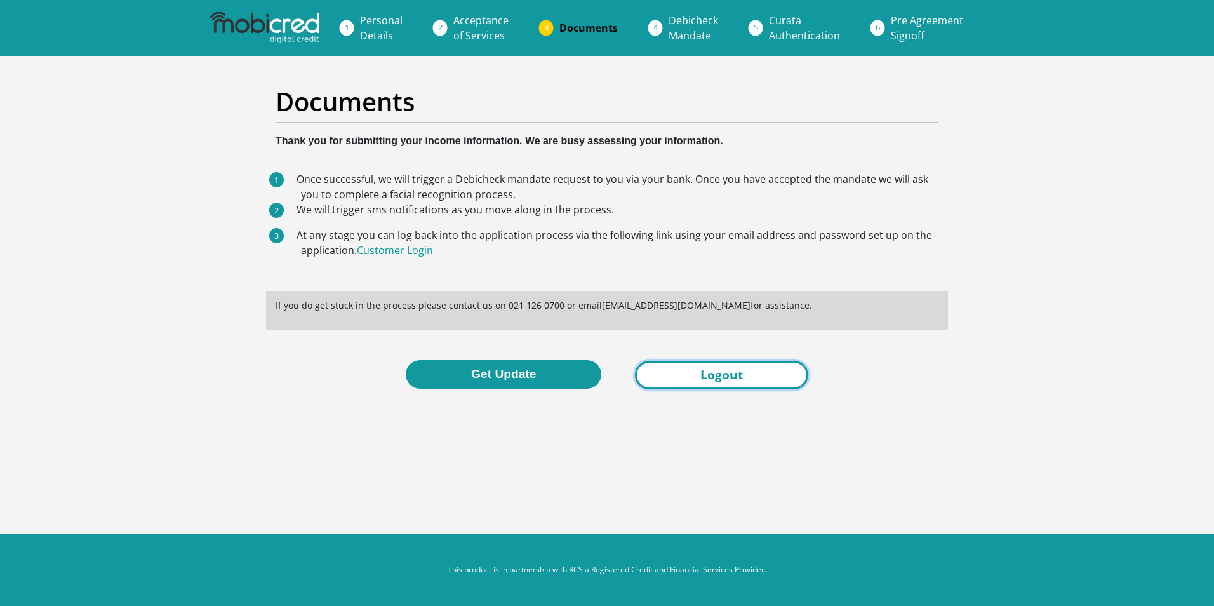
click at [707, 378] on link "Logout" at bounding box center [721, 375] width 173 height 29
